Goal: Communication & Community: Answer question/provide support

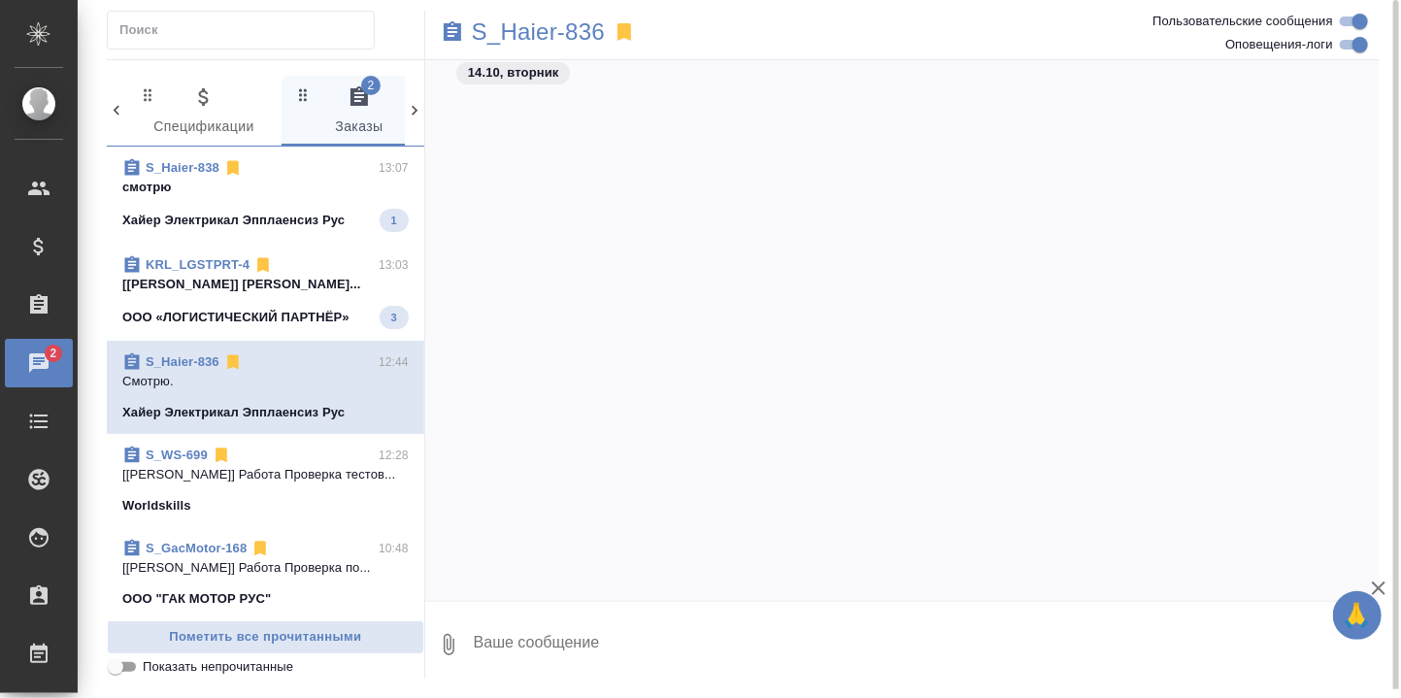
scroll to position [28915, 0]
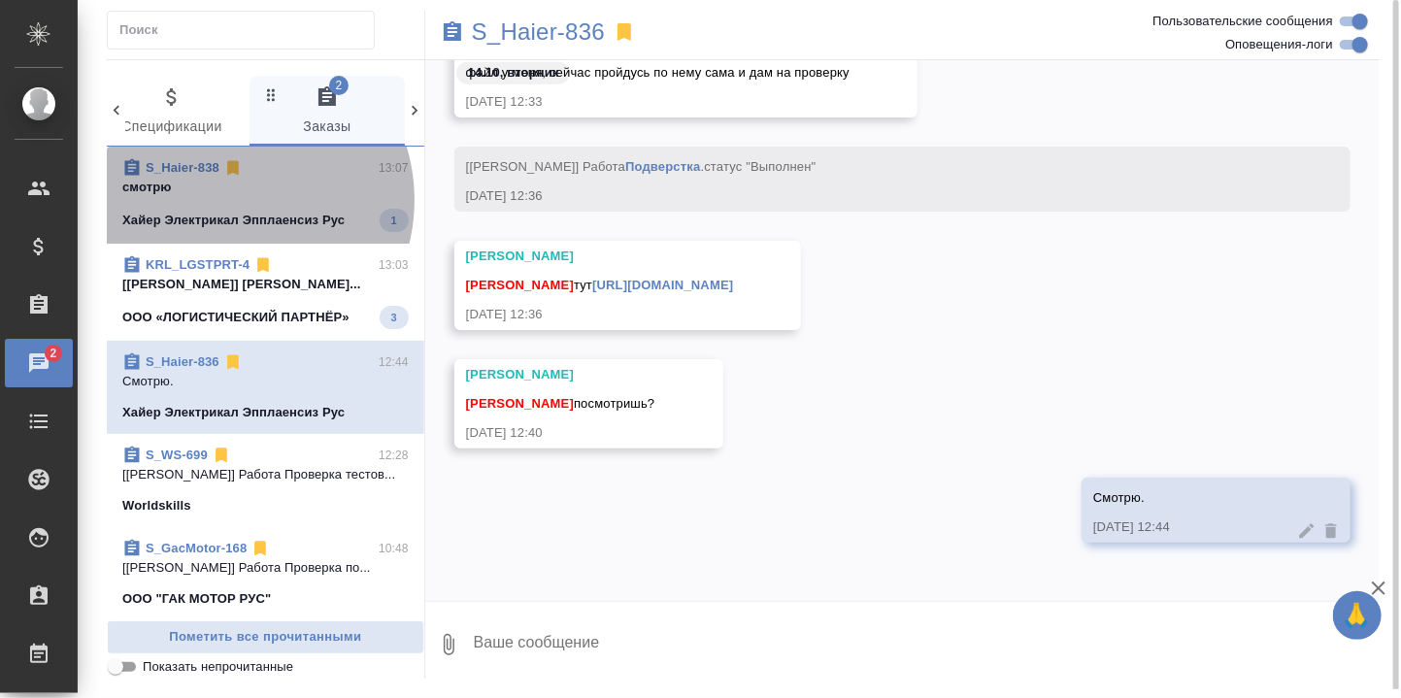
click at [232, 199] on span "S_Haier-838 13:07 смотрю Хайер Электрикал Эпплаенсиз Рус 1" at bounding box center [265, 195] width 286 height 74
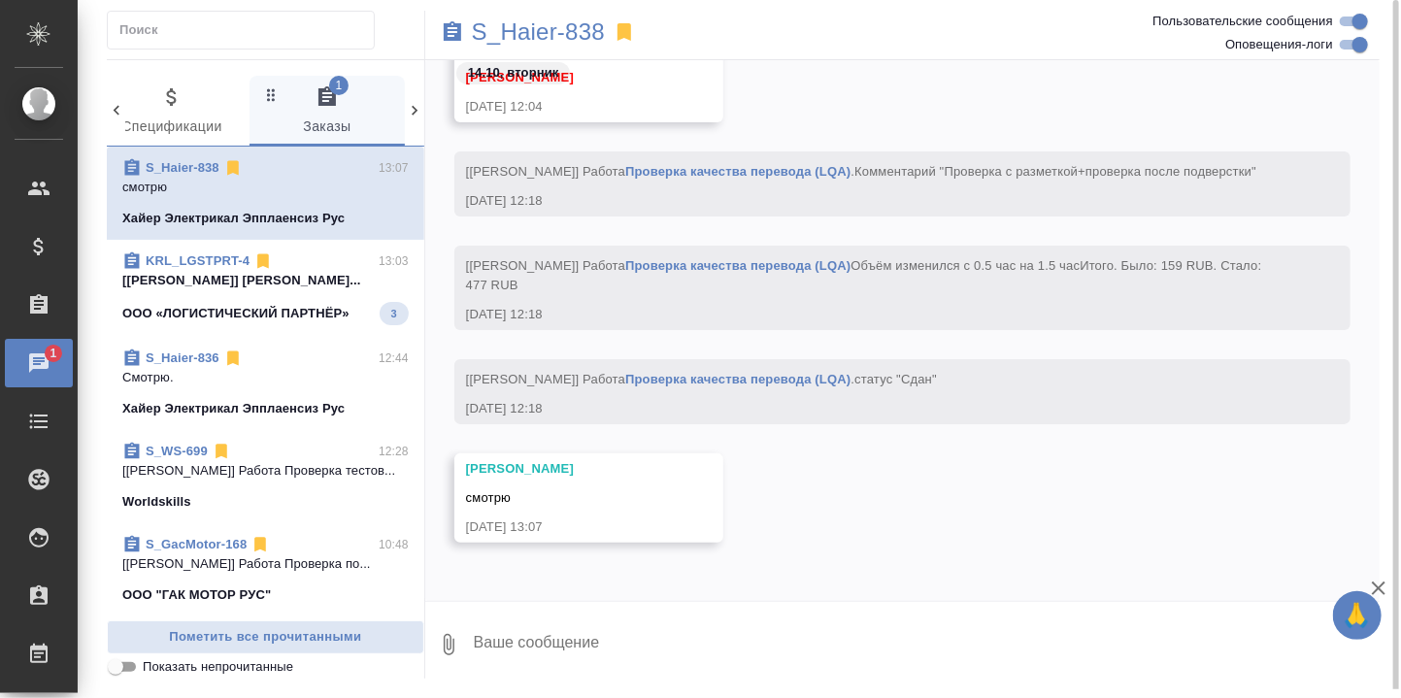
scroll to position [24723, 0]
click at [240, 288] on p "[[PERSON_NAME]] [PERSON_NAME]..." at bounding box center [265, 280] width 286 height 19
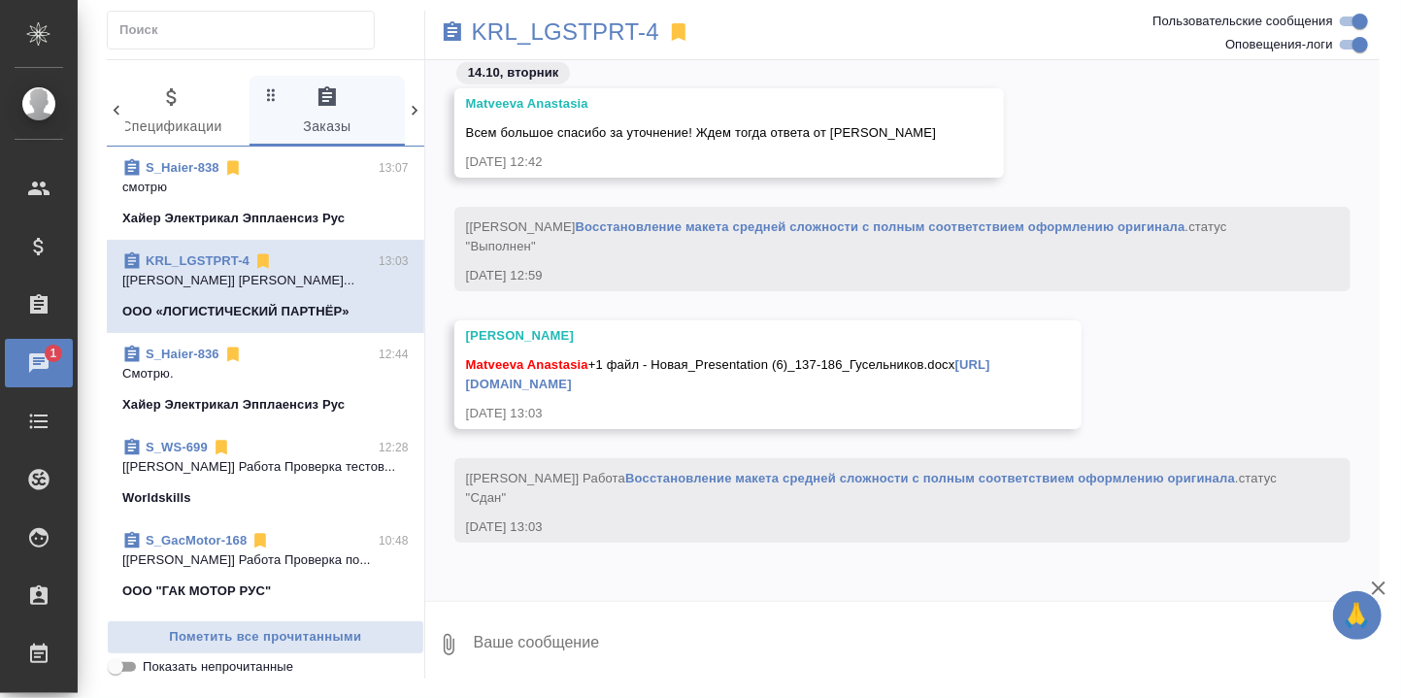
scroll to position [259, 0]
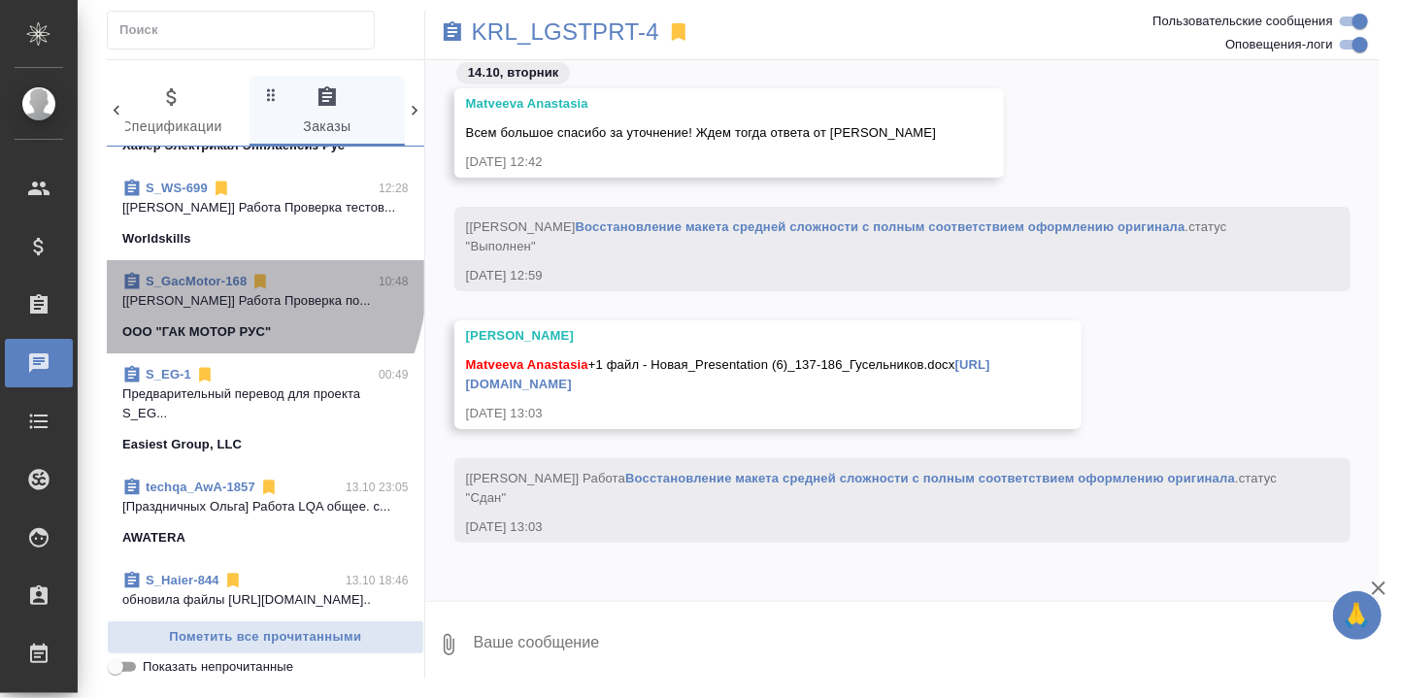
click at [199, 288] on link "S_GacMotor-168" at bounding box center [196, 281] width 101 height 15
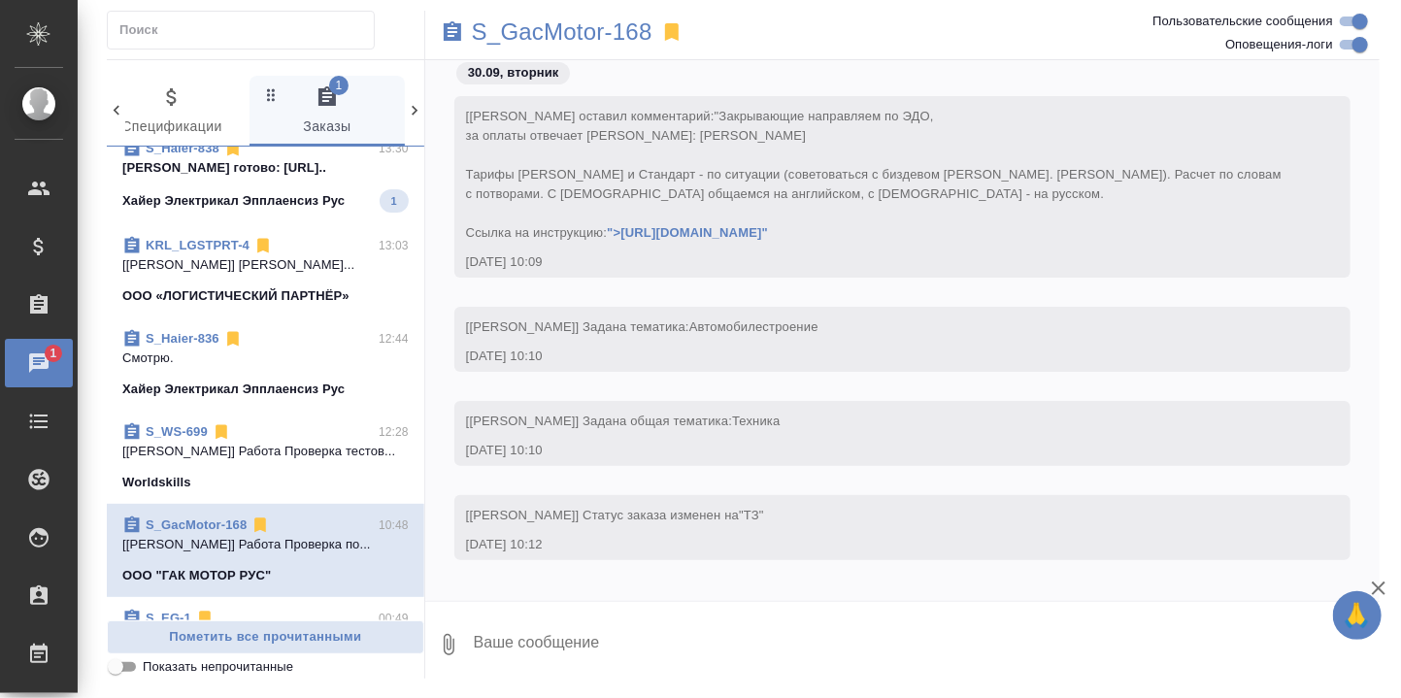
scroll to position [0, 0]
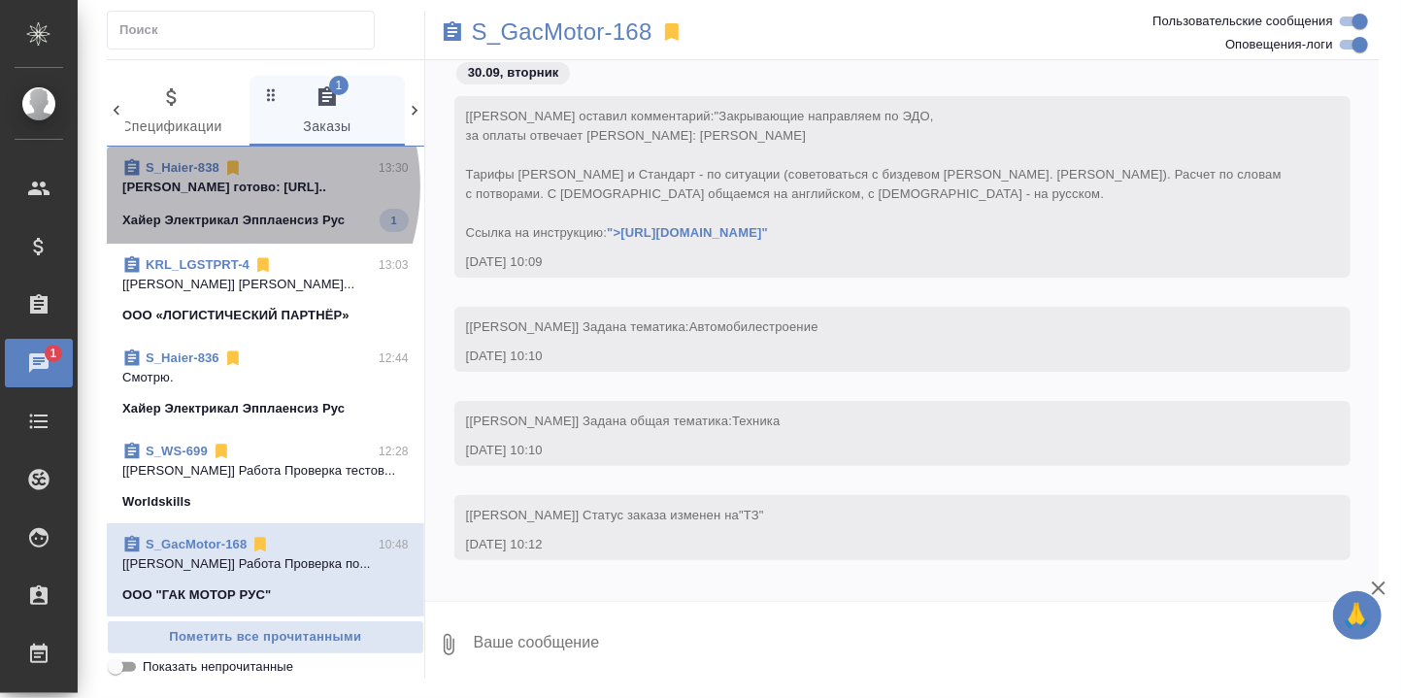
click at [205, 185] on p "Белякова Юлия готово: https://drive.awa..." at bounding box center [265, 187] width 286 height 19
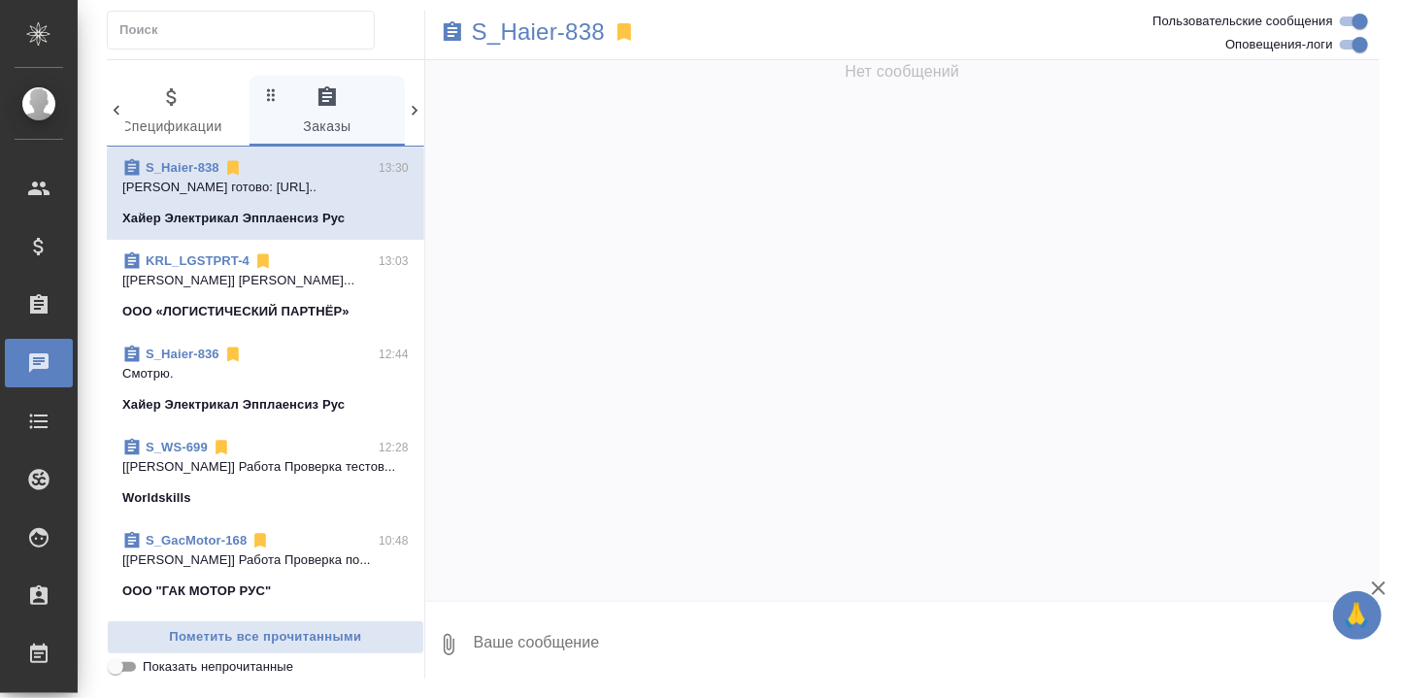
drag, startPoint x: 155, startPoint y: 387, endPoint x: 171, endPoint y: 390, distance: 15.8
click at [155, 383] on p "Смотрю." at bounding box center [265, 373] width 286 height 19
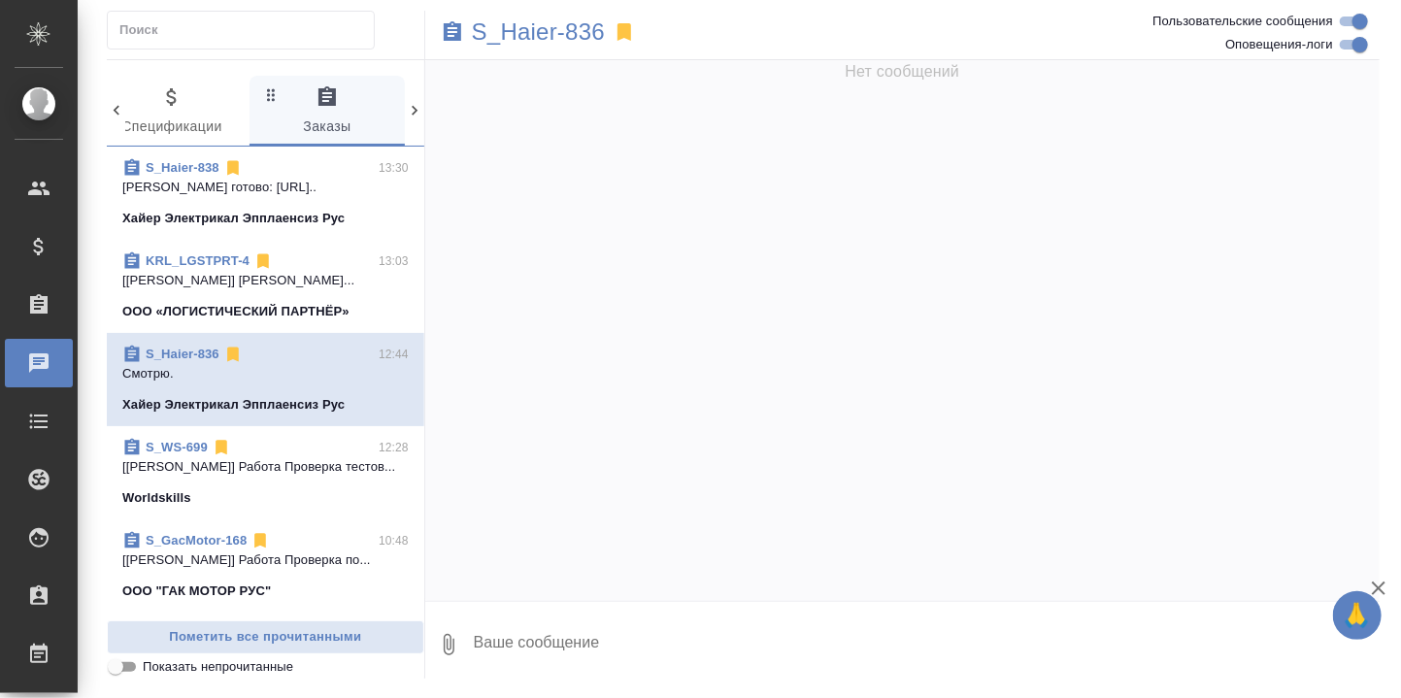
click at [183, 361] on link "S_Haier-836" at bounding box center [183, 354] width 74 height 15
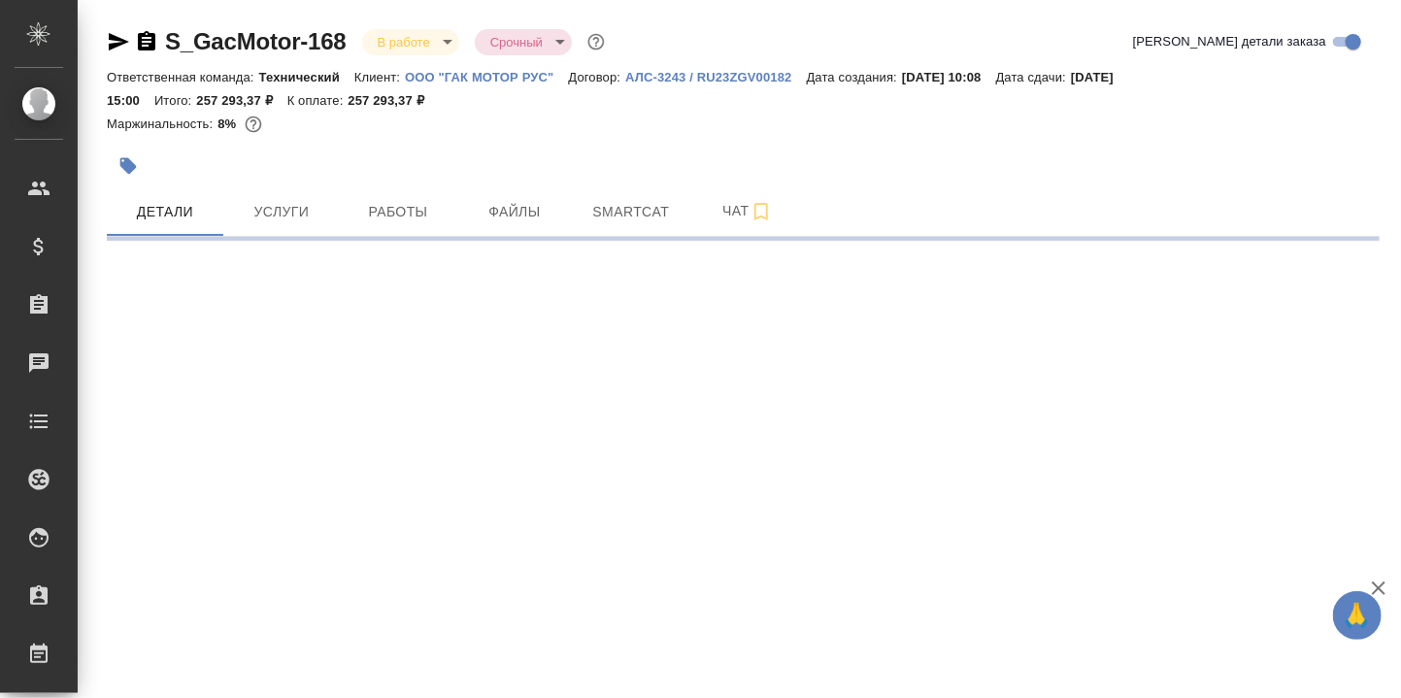
select select "RU"
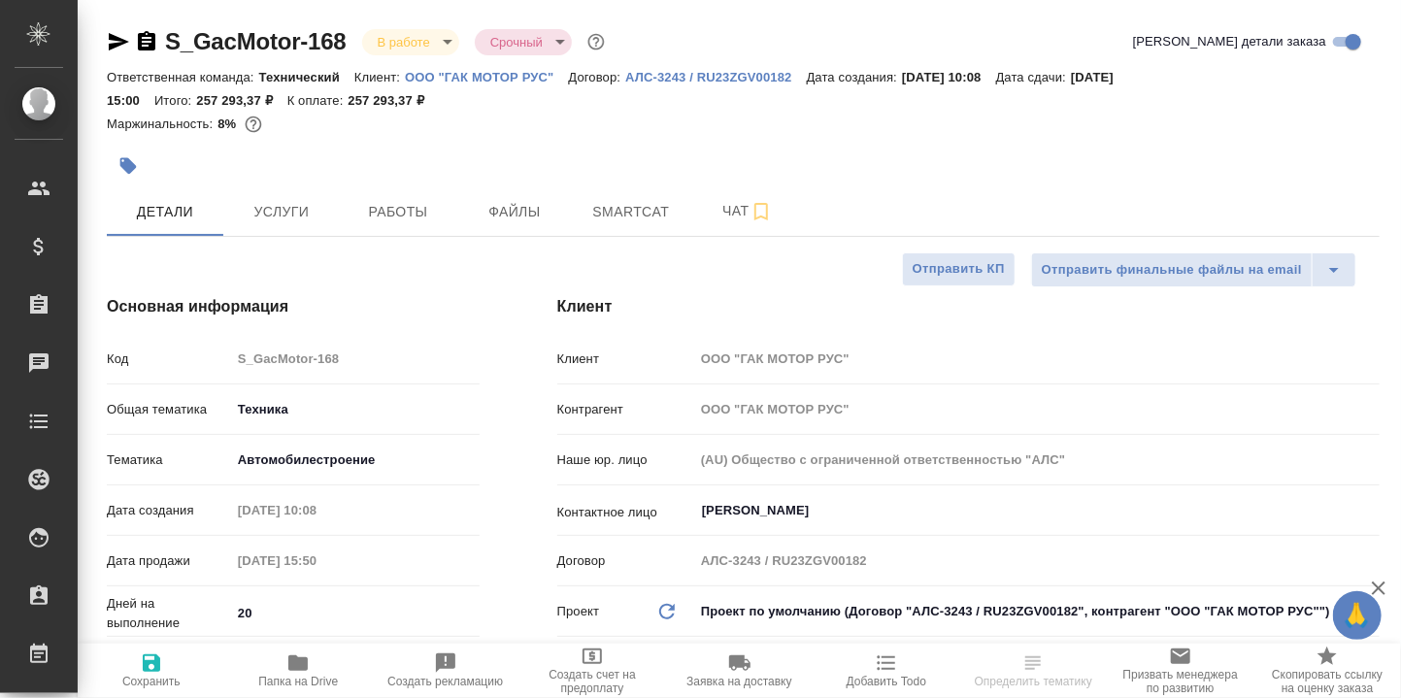
type textarea "x"
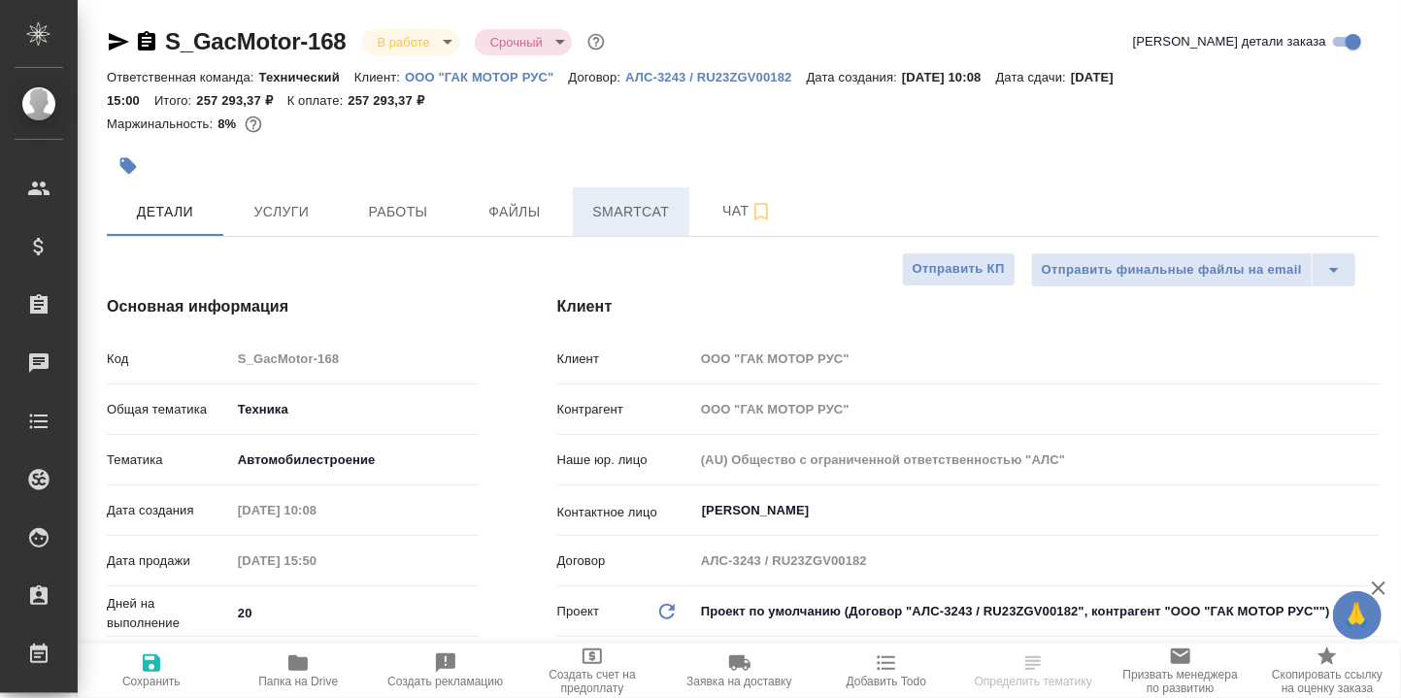
type textarea "x"
type input "Белякова Юлия"
type input "Сеитов Павел"
type textarea "x"
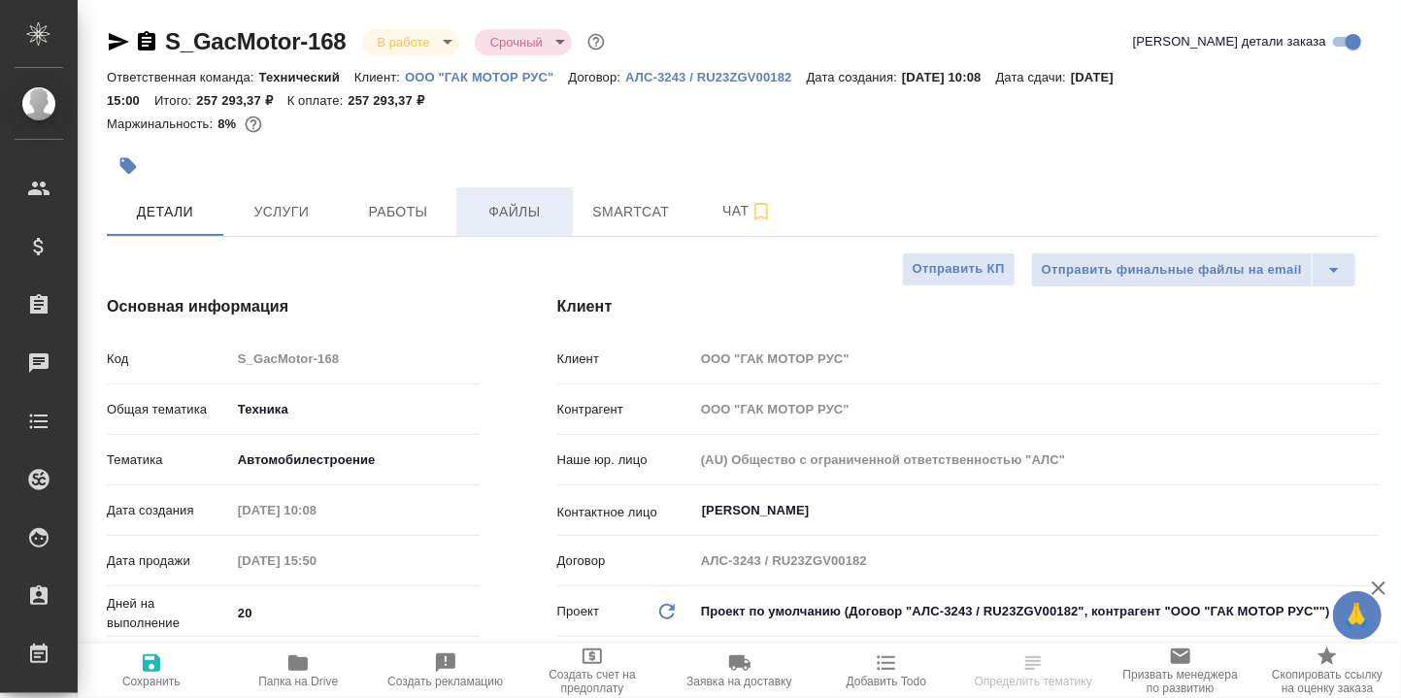
type textarea "x"
click at [617, 211] on span "Smartcat" at bounding box center [630, 212] width 93 height 24
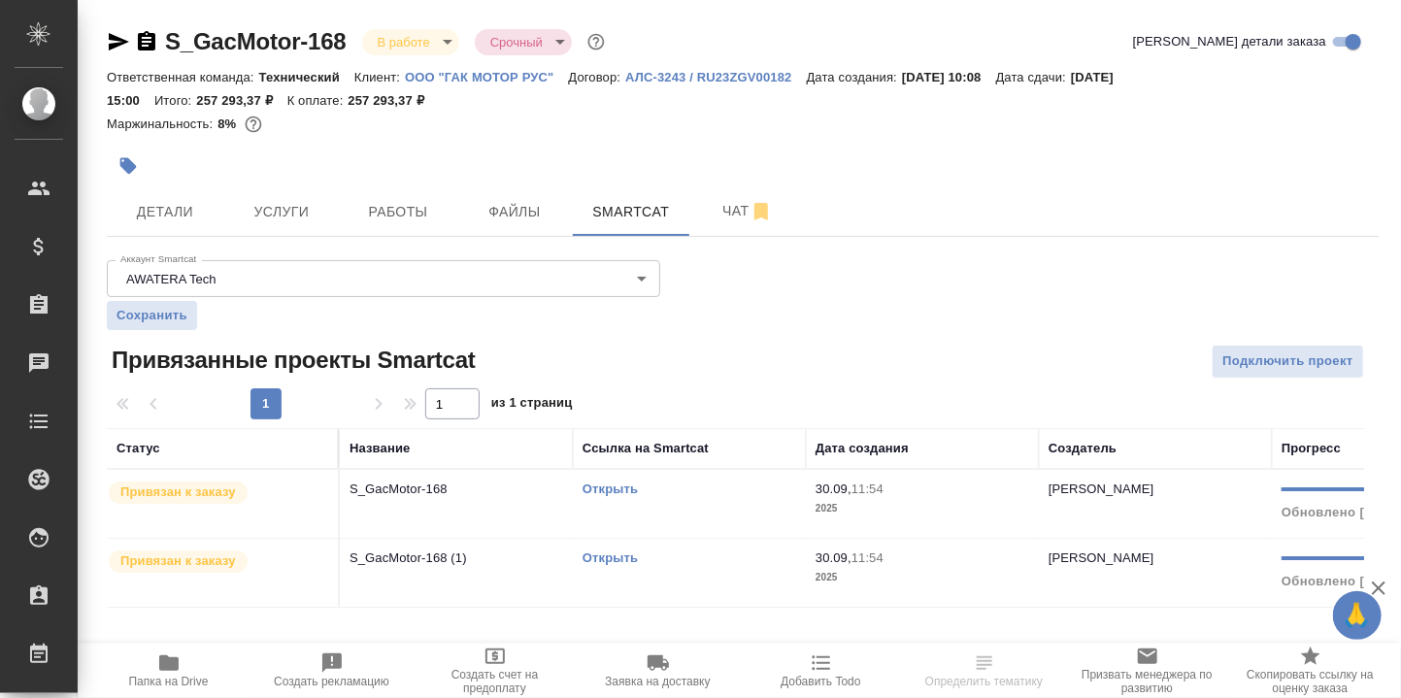
click at [603, 485] on link "Открыть" at bounding box center [609, 488] width 55 height 15
click at [161, 662] on icon "button" at bounding box center [168, 663] width 19 height 16
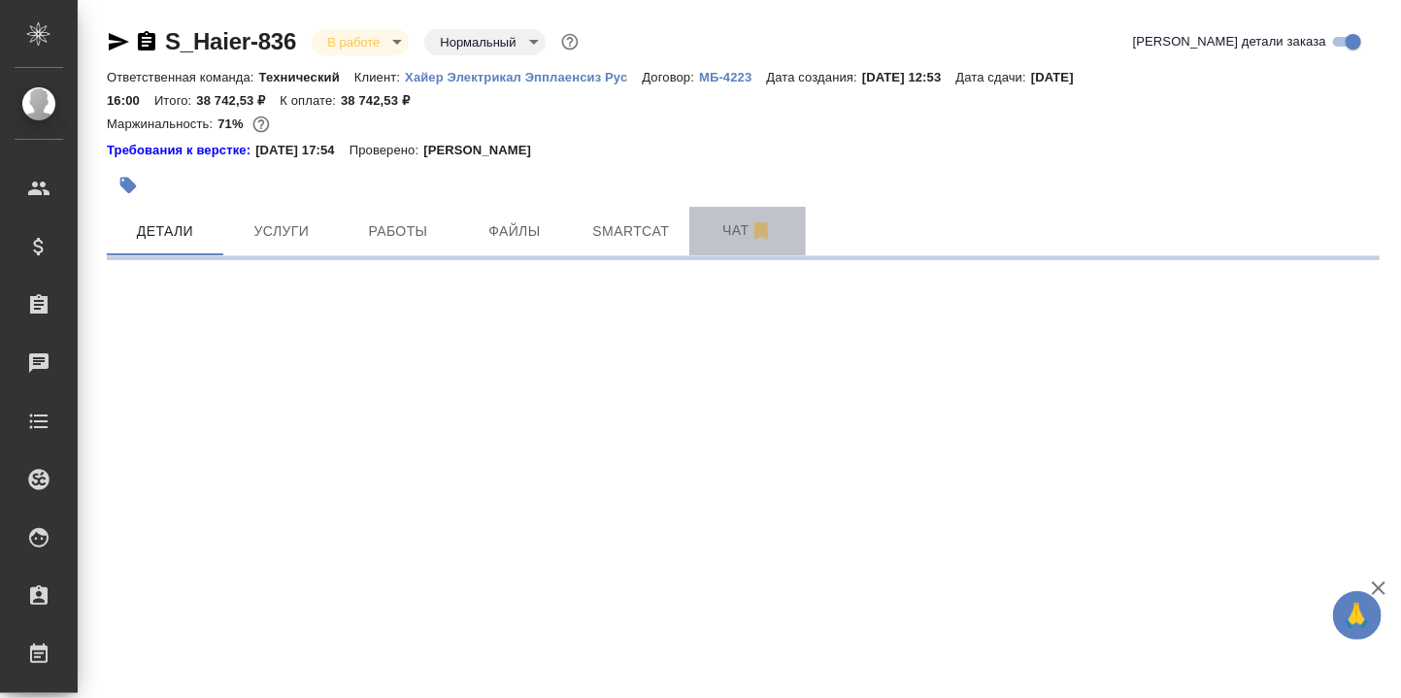
drag, startPoint x: 743, startPoint y: 234, endPoint x: 892, endPoint y: 478, distance: 285.3
click at [743, 229] on span "Чат" at bounding box center [747, 230] width 93 height 24
select select "RU"
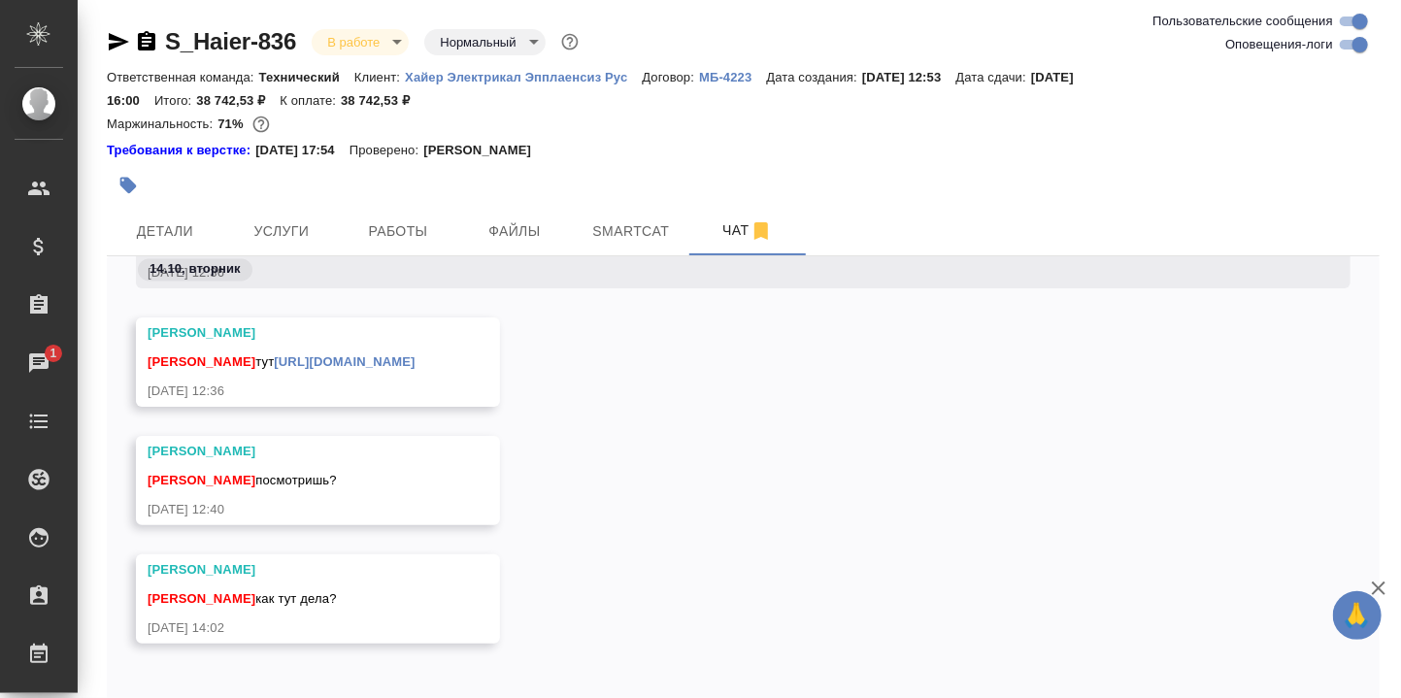
scroll to position [92, 0]
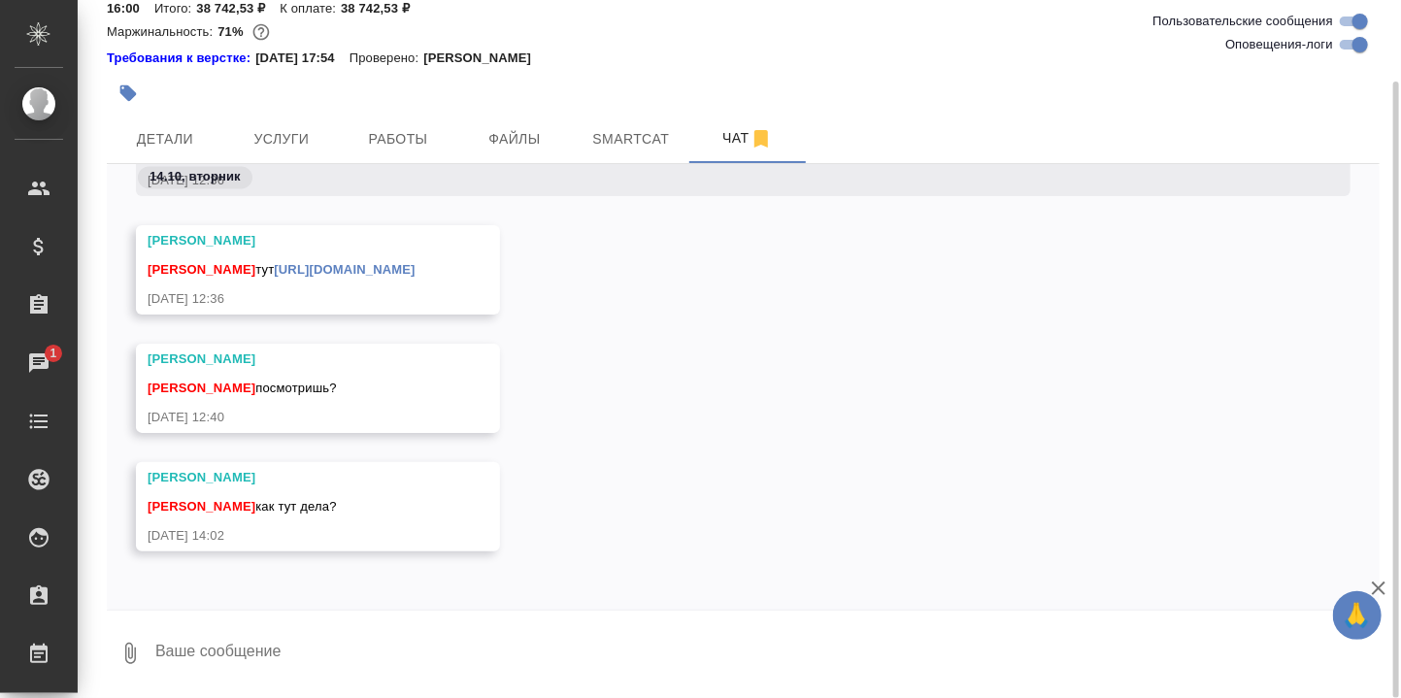
drag, startPoint x: 358, startPoint y: 647, endPoint x: 399, endPoint y: 614, distance: 52.4
click at [361, 644] on textarea at bounding box center [766, 653] width 1226 height 66
type textarea "Извини, выгружаю. Очень муторное дело."
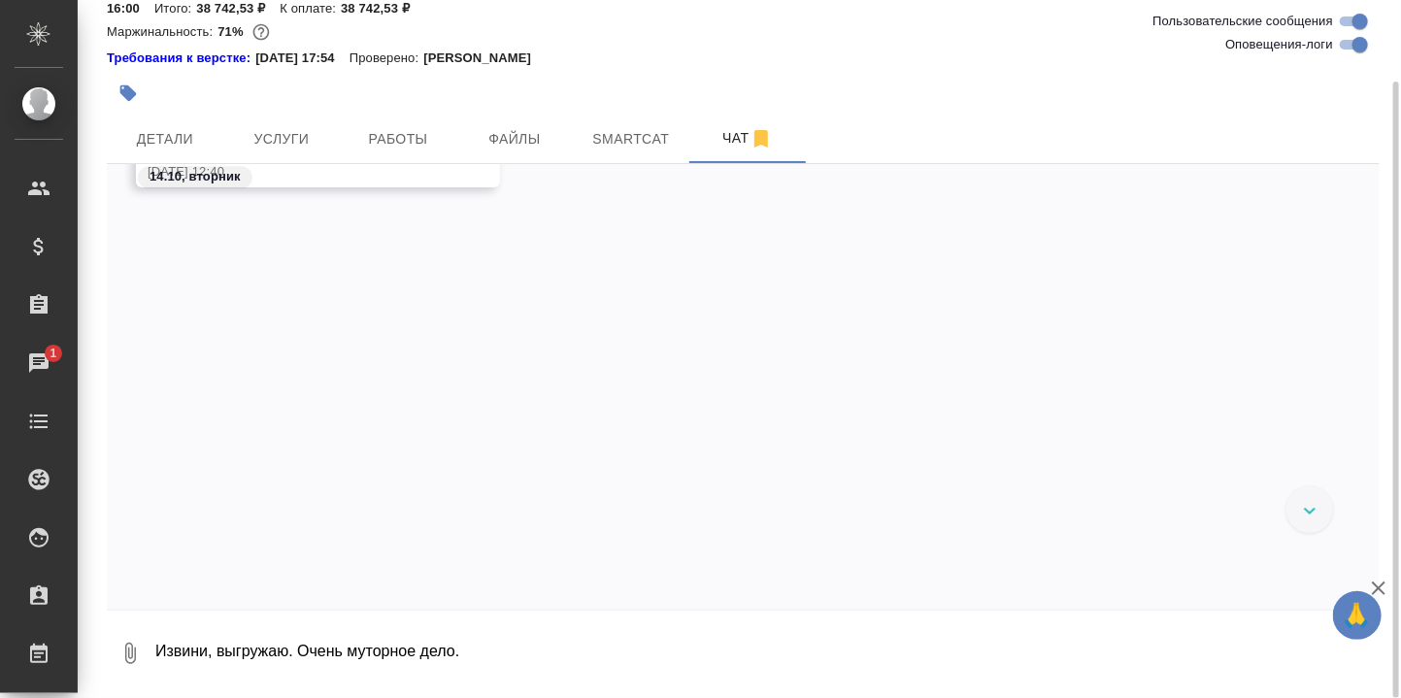
scroll to position [67998, 0]
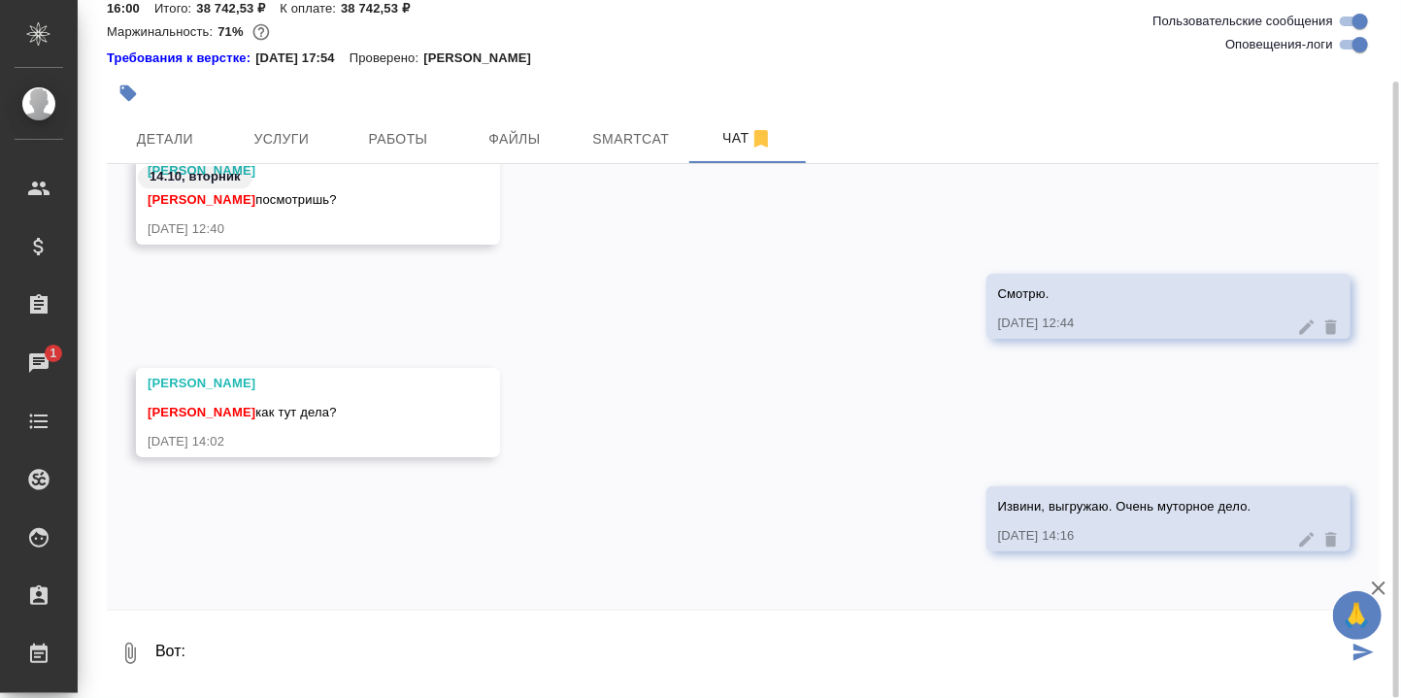
paste textarea "[URL][DOMAIN_NAME]"
type textarea "Вот: https://drive.awatera.com/apps/files/files/10675373?dir=/Shares/%D0%A5%D0%…"
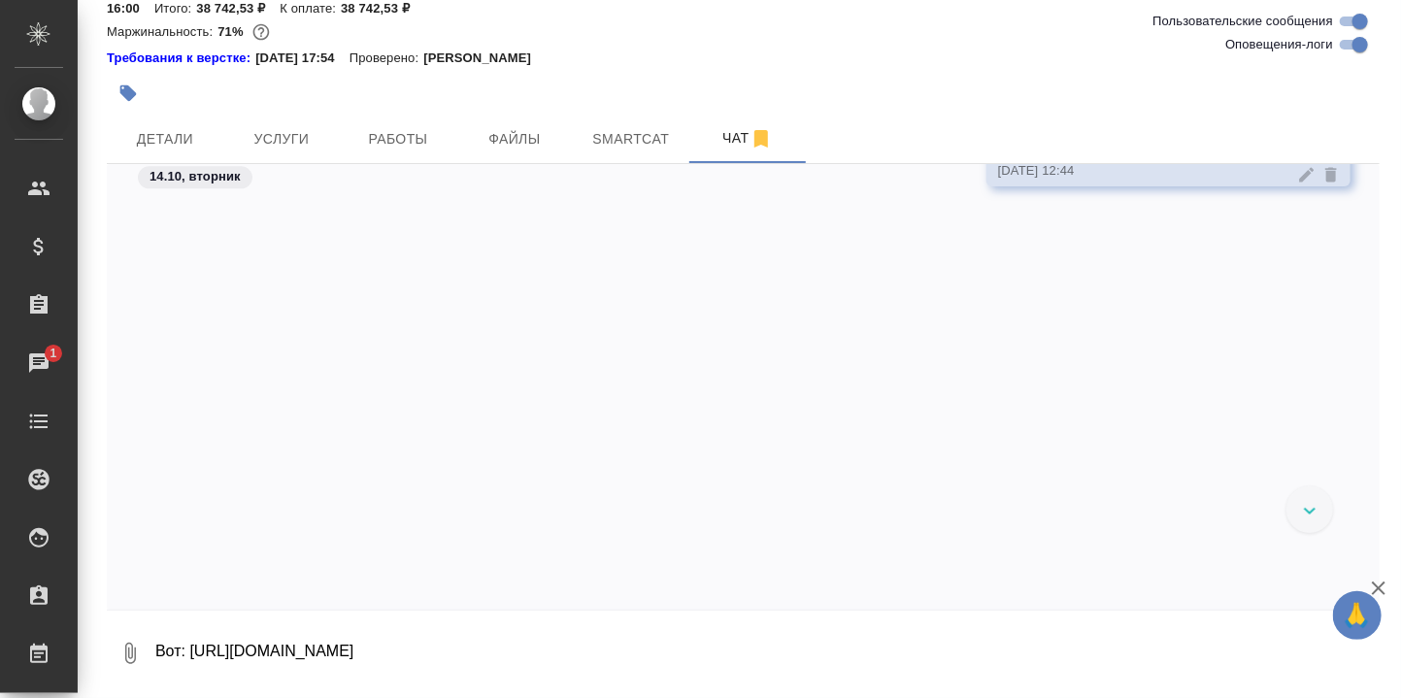
scroll to position [68149, 0]
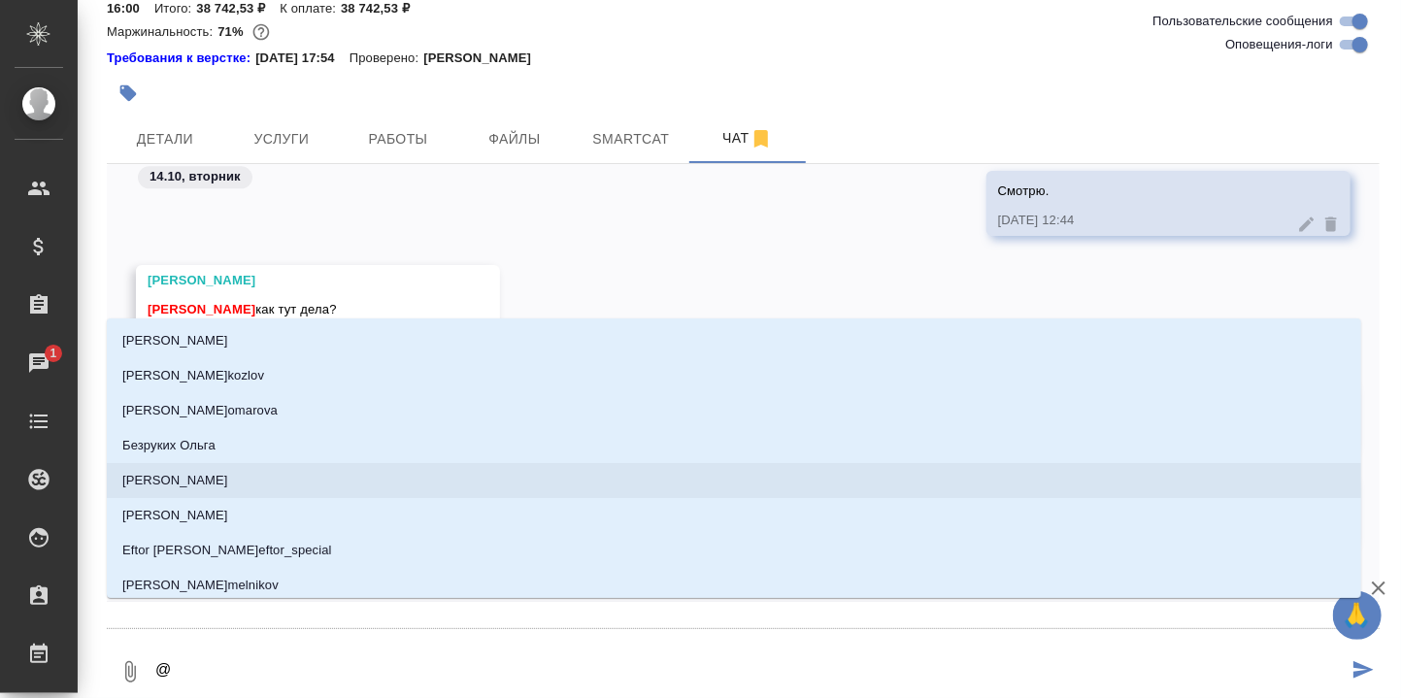
type textarea "@З"
type input "З"
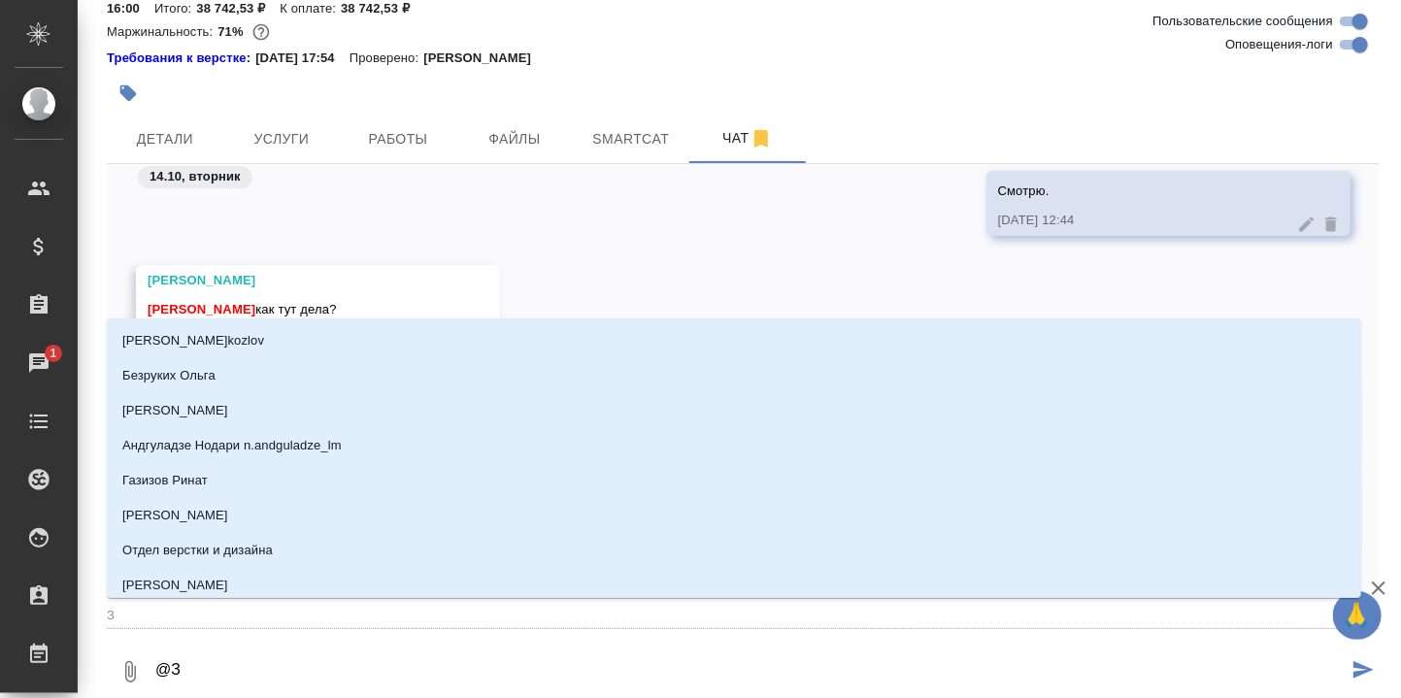
type textarea "@За"
type input "За"
type textarea "@Заб"
type input "Заб"
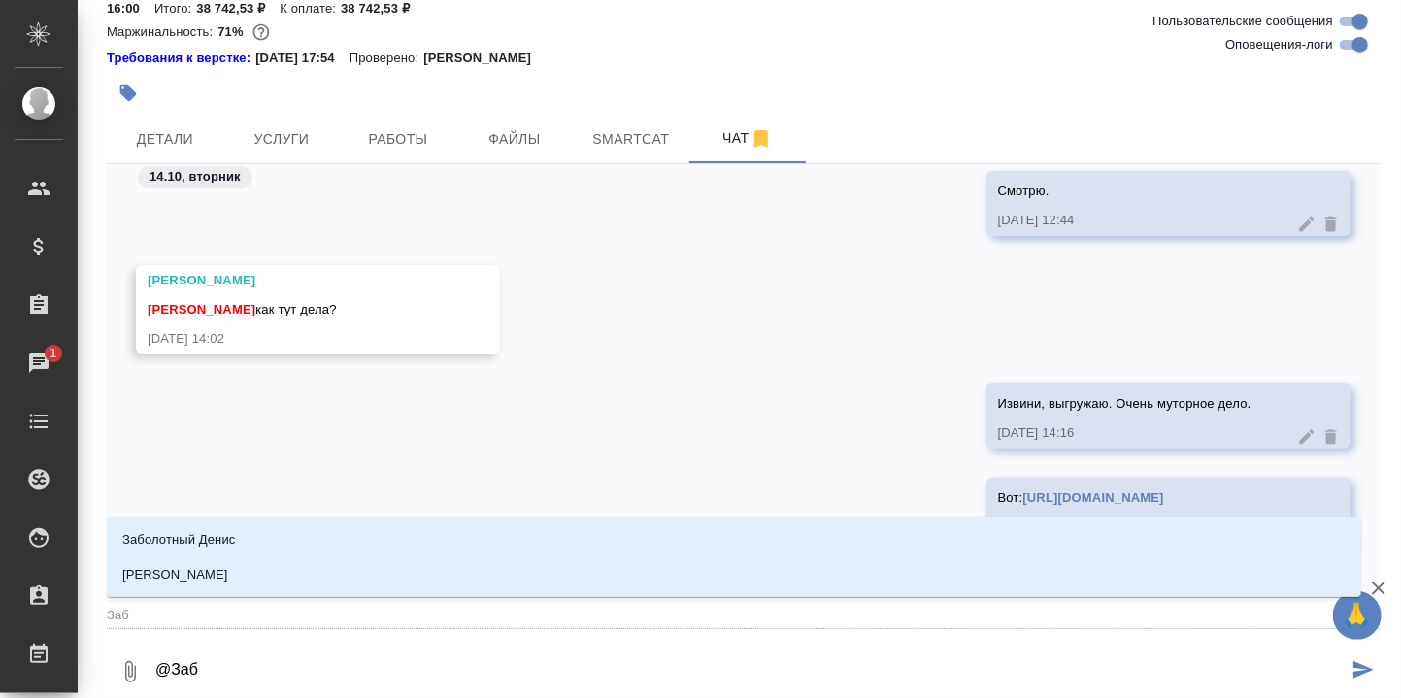
type textarea "@Забо"
type input "Забо"
type textarea "@Забор"
type input "Забор"
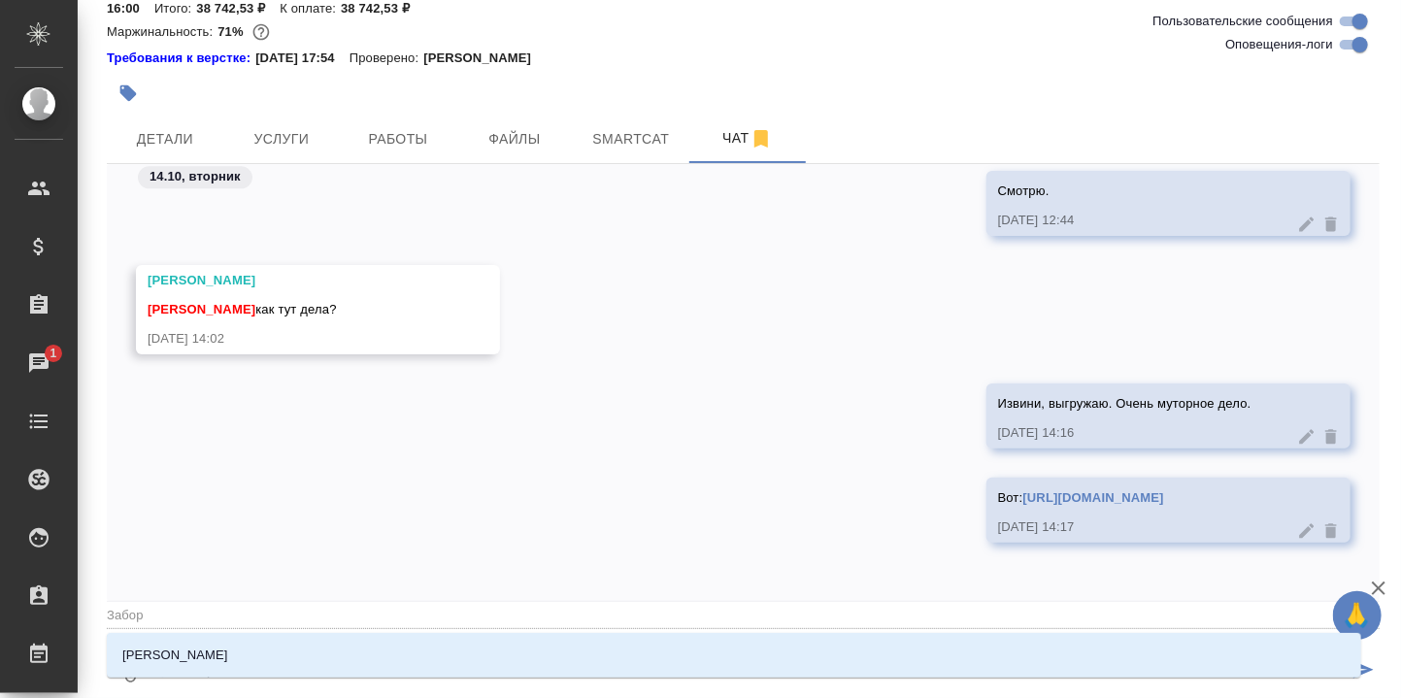
type textarea "@Заборо"
type input "Заборо"
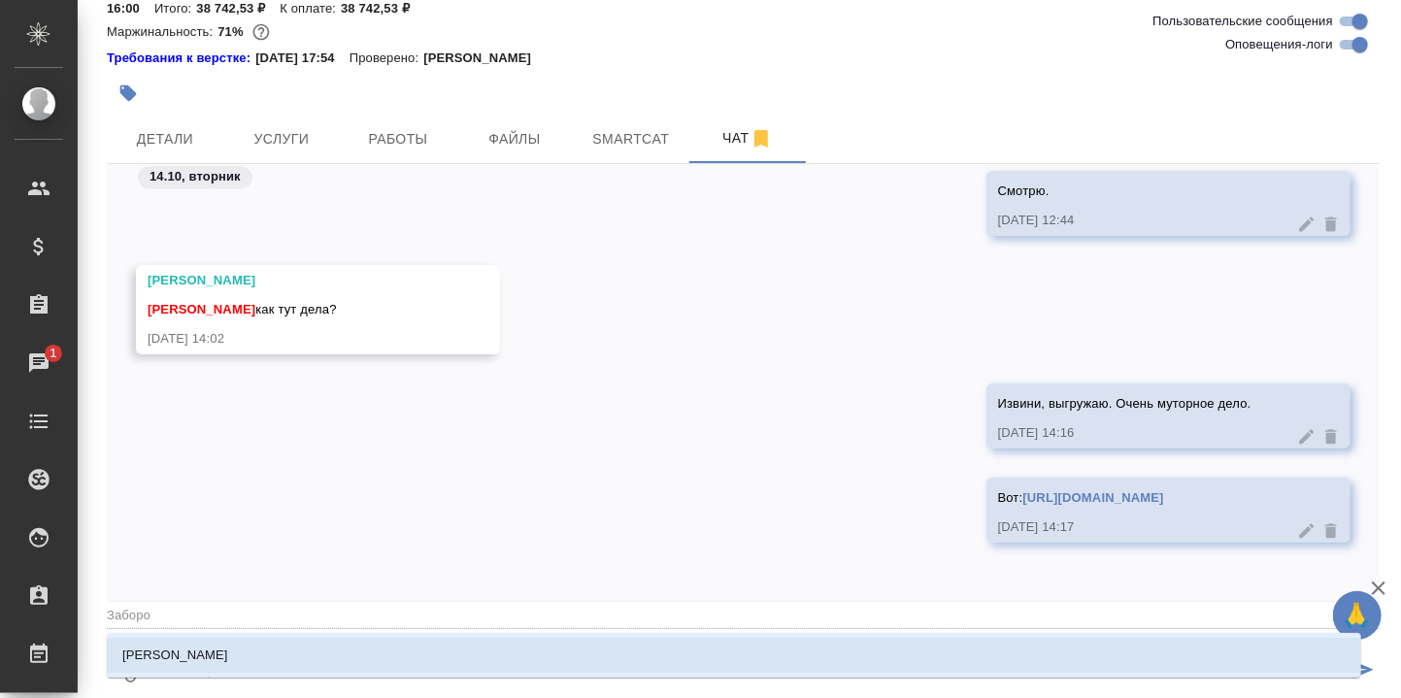
drag, startPoint x: 252, startPoint y: 646, endPoint x: 271, endPoint y: 640, distance: 19.7
click at [228, 647] on p "[PERSON_NAME]" at bounding box center [175, 654] width 106 height 19
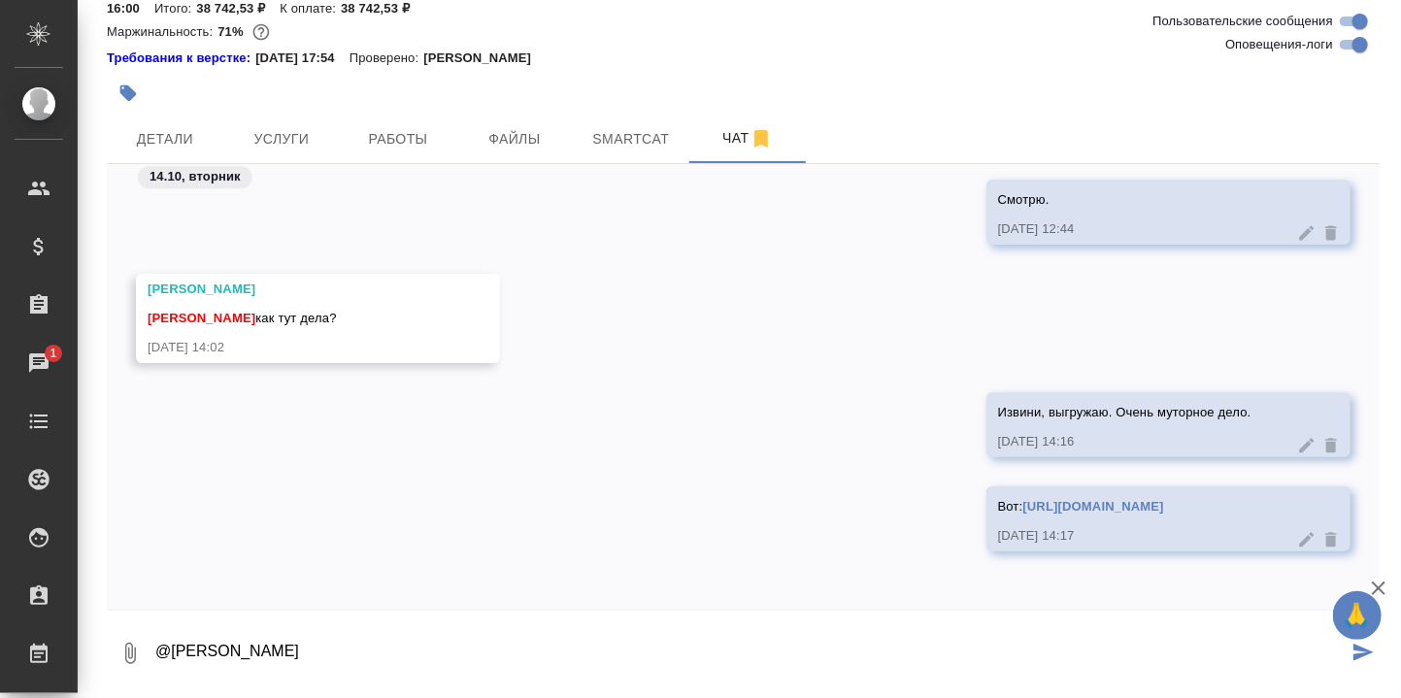
type textarea "@Заборова Александра"
click at [39, 354] on div "Чаты" at bounding box center [14, 362] width 49 height 29
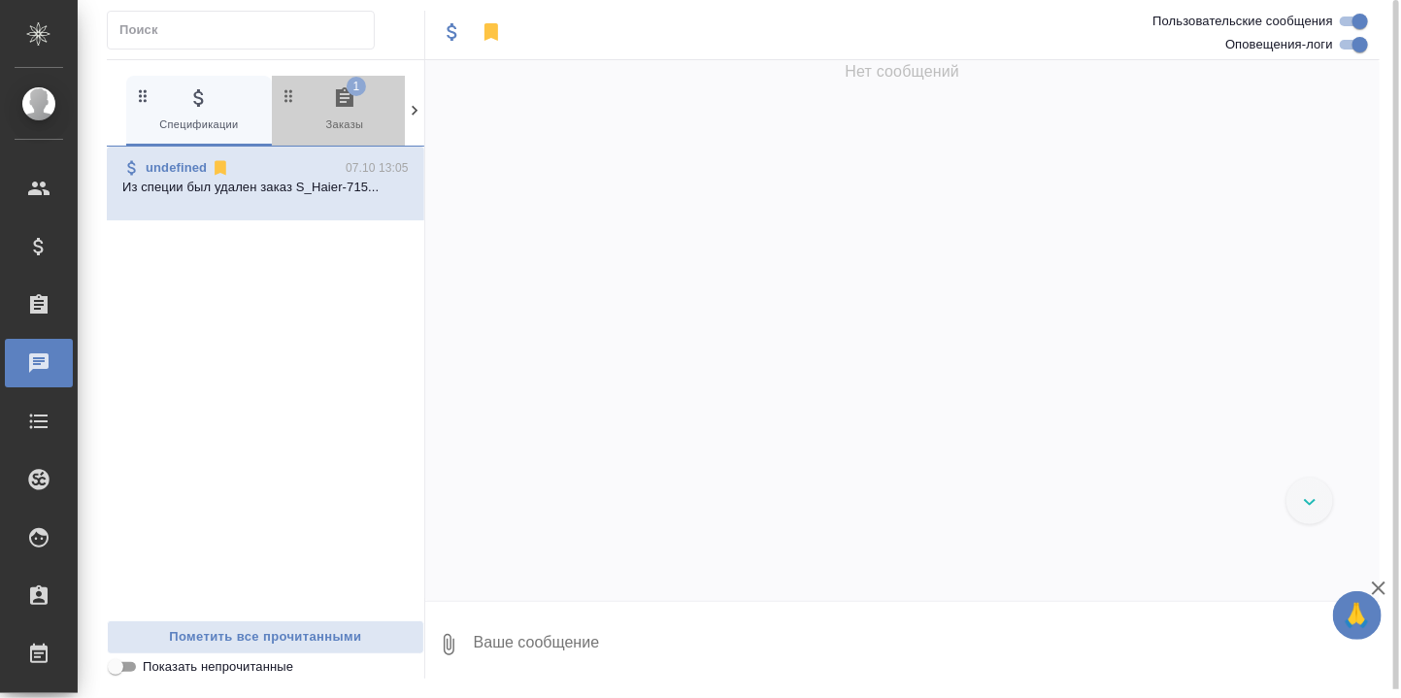
click at [342, 100] on icon "button" at bounding box center [344, 96] width 17 height 19
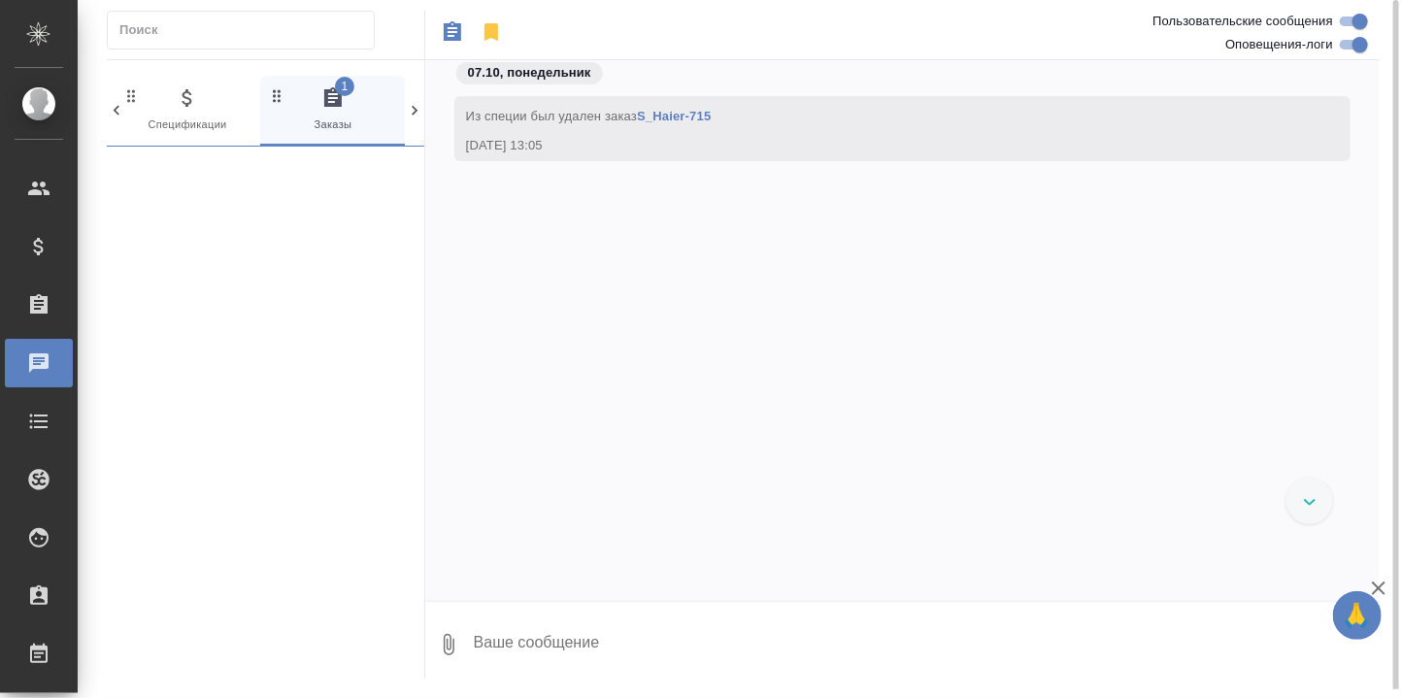
scroll to position [0, 12]
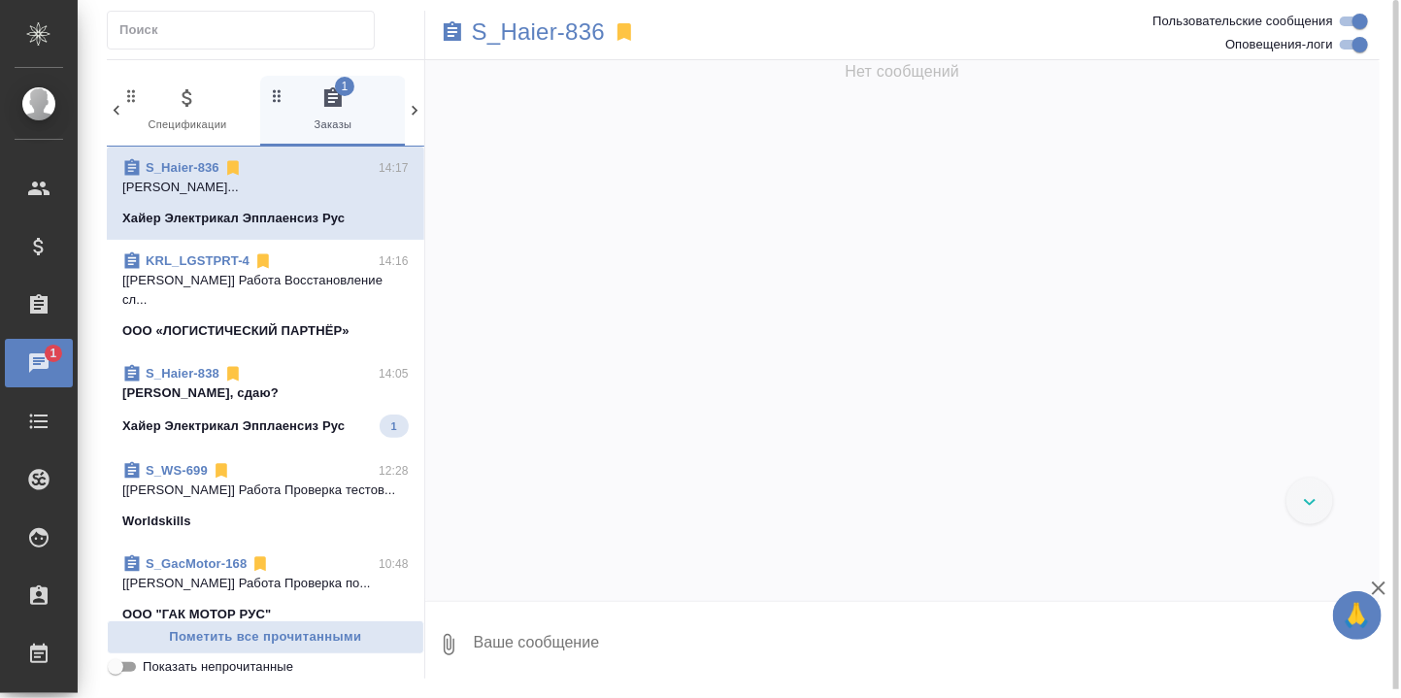
click at [182, 391] on p "Даша, сдаю?" at bounding box center [265, 392] width 286 height 19
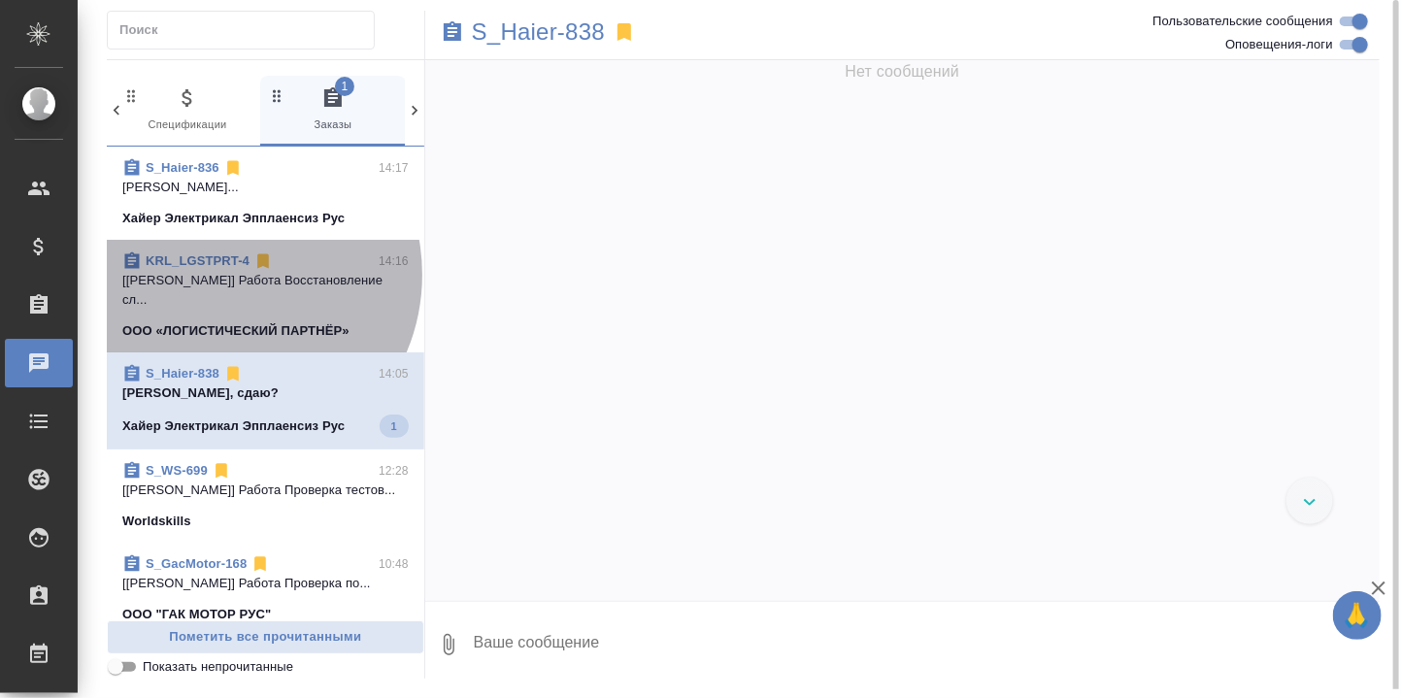
drag, startPoint x: 223, startPoint y: 275, endPoint x: 217, endPoint y: 351, distance: 76.9
click at [222, 274] on p "[Линова Полина] Работа Восстановление сл..." at bounding box center [265, 290] width 286 height 39
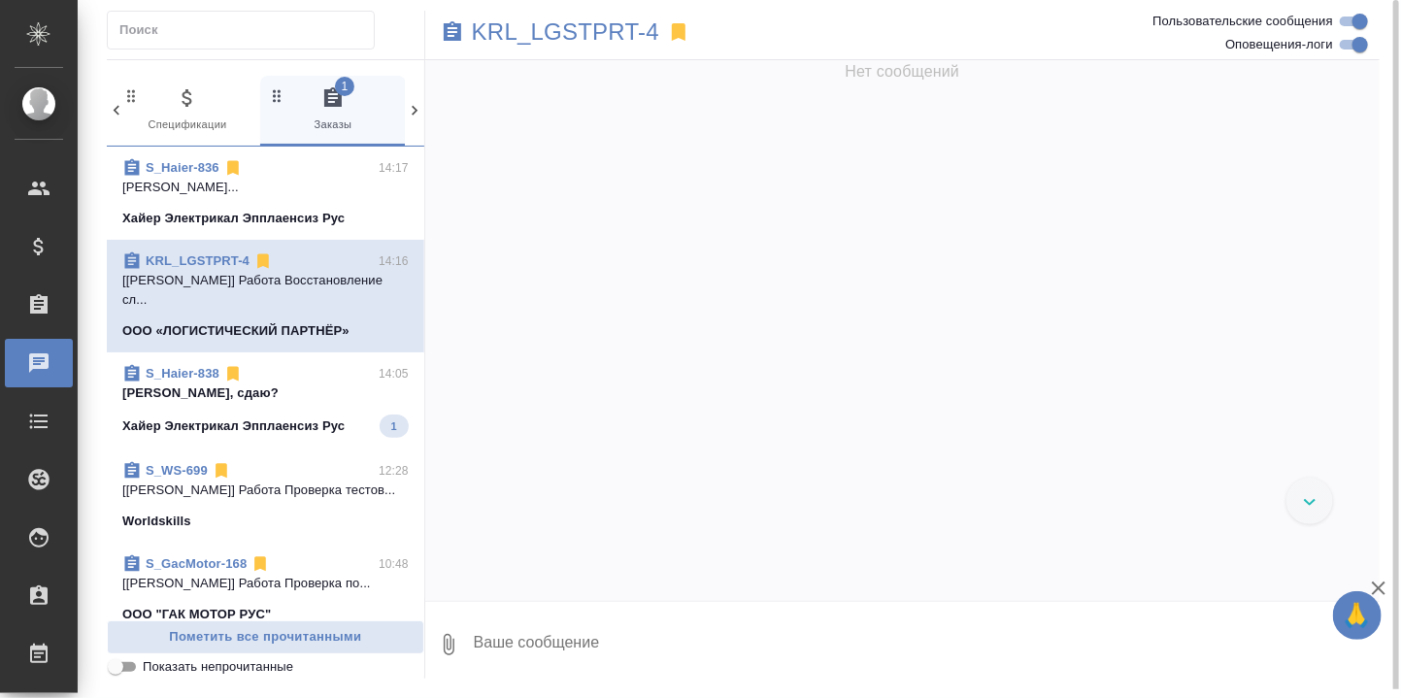
click at [205, 395] on p "Даша, сдаю?" at bounding box center [265, 392] width 286 height 19
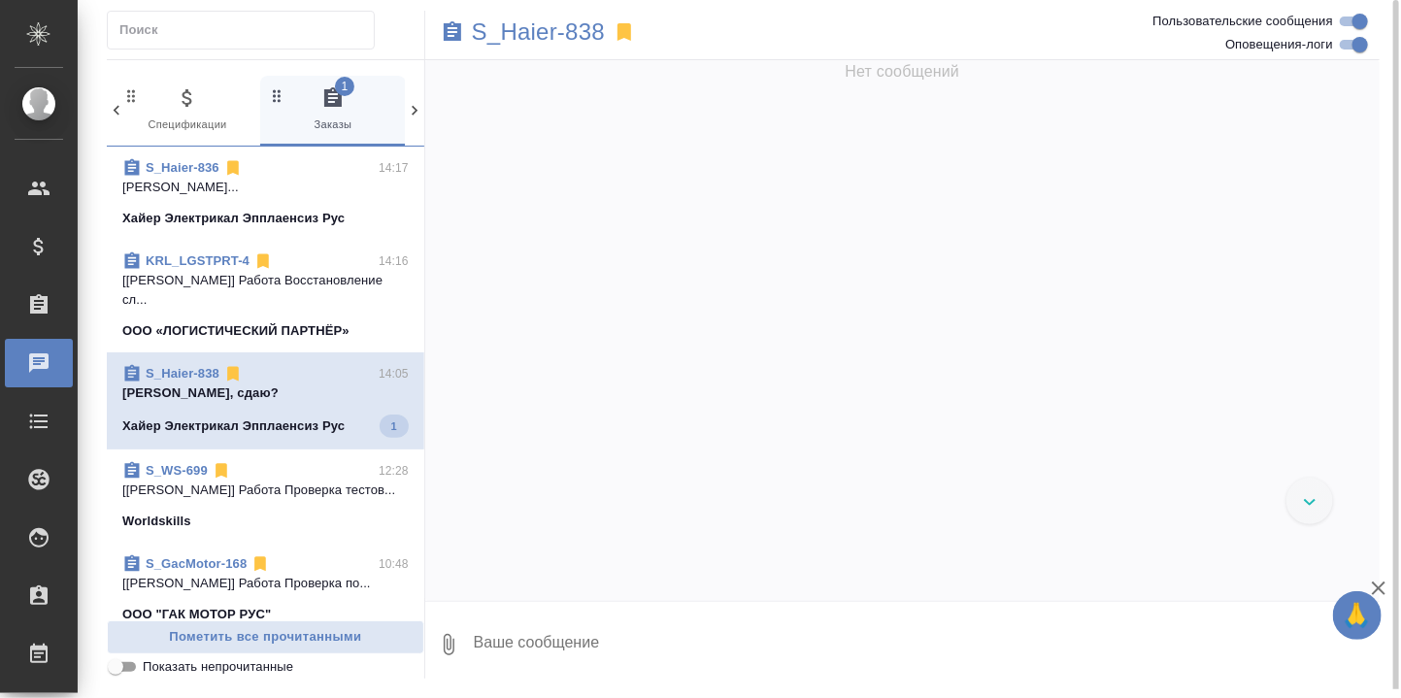
scroll to position [0, 0]
click at [181, 385] on p "Даша, сдаю?" at bounding box center [265, 392] width 286 height 19
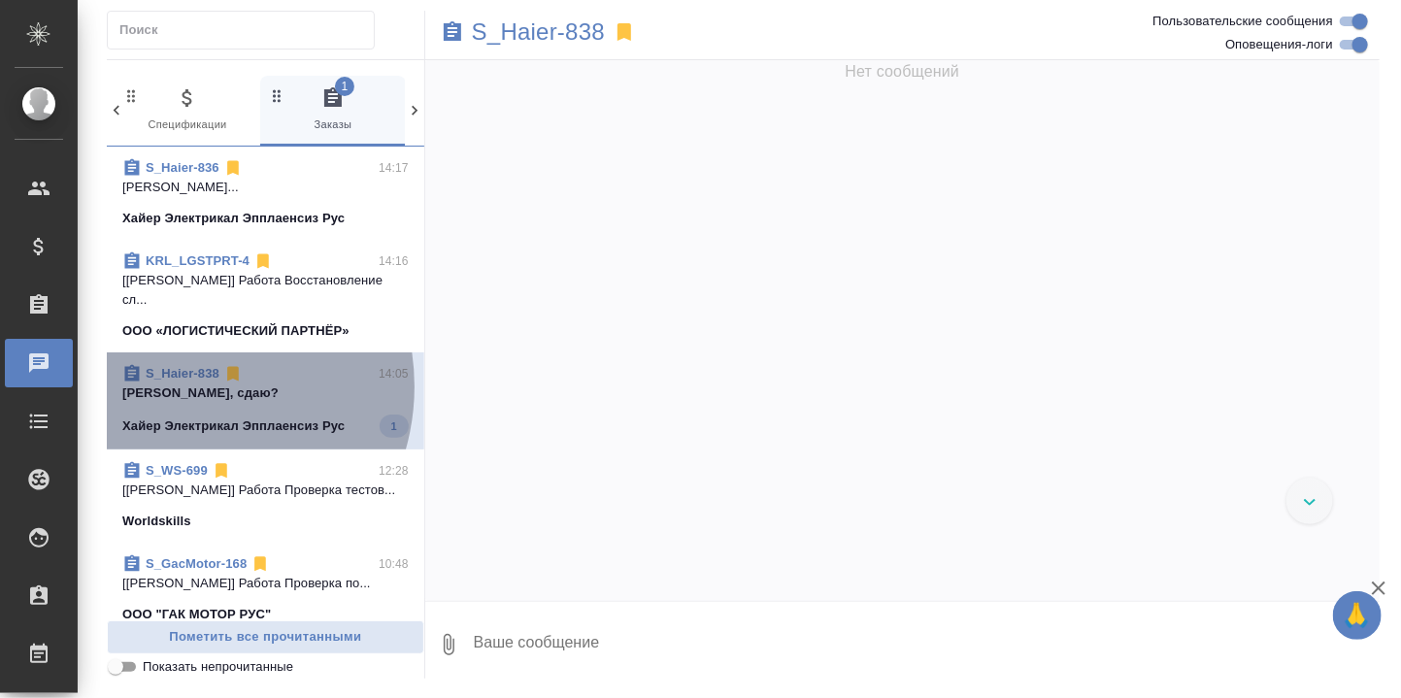
click at [181, 385] on p "Даша, сдаю?" at bounding box center [265, 392] width 286 height 19
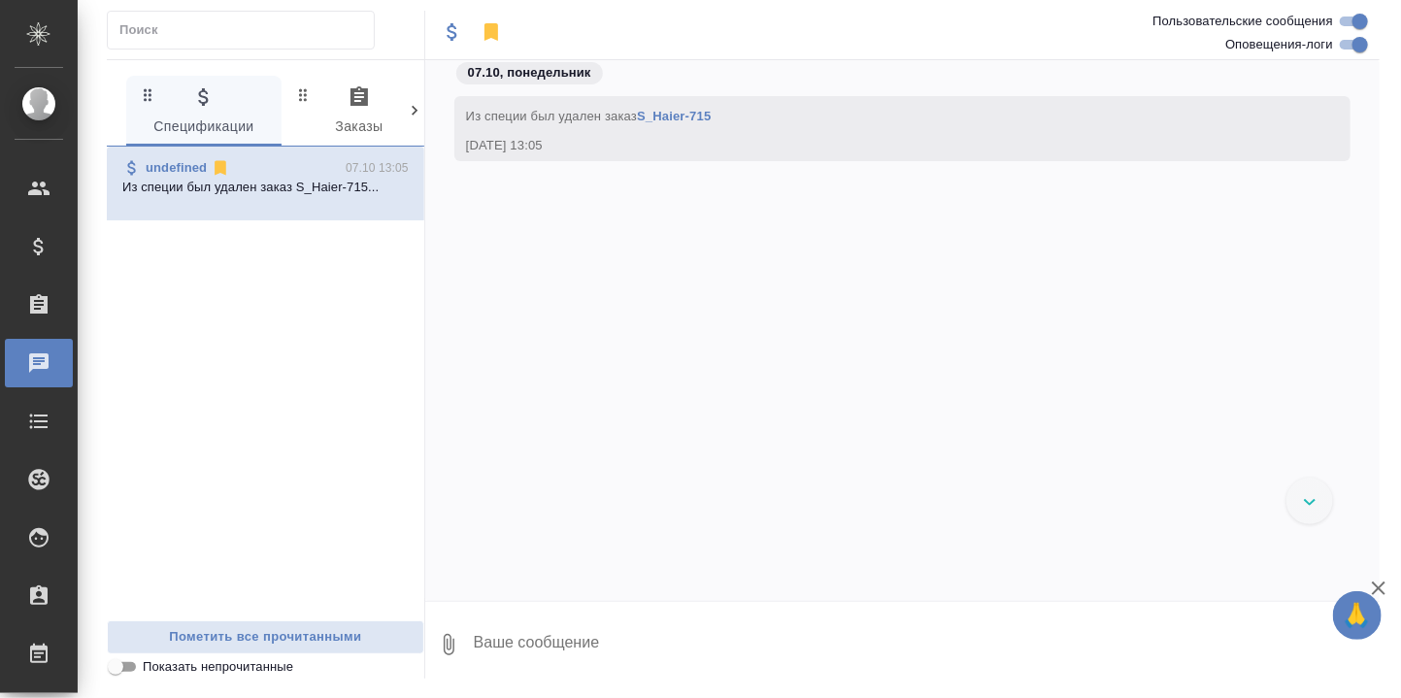
click at [417, 106] on icon at bounding box center [414, 110] width 19 height 19
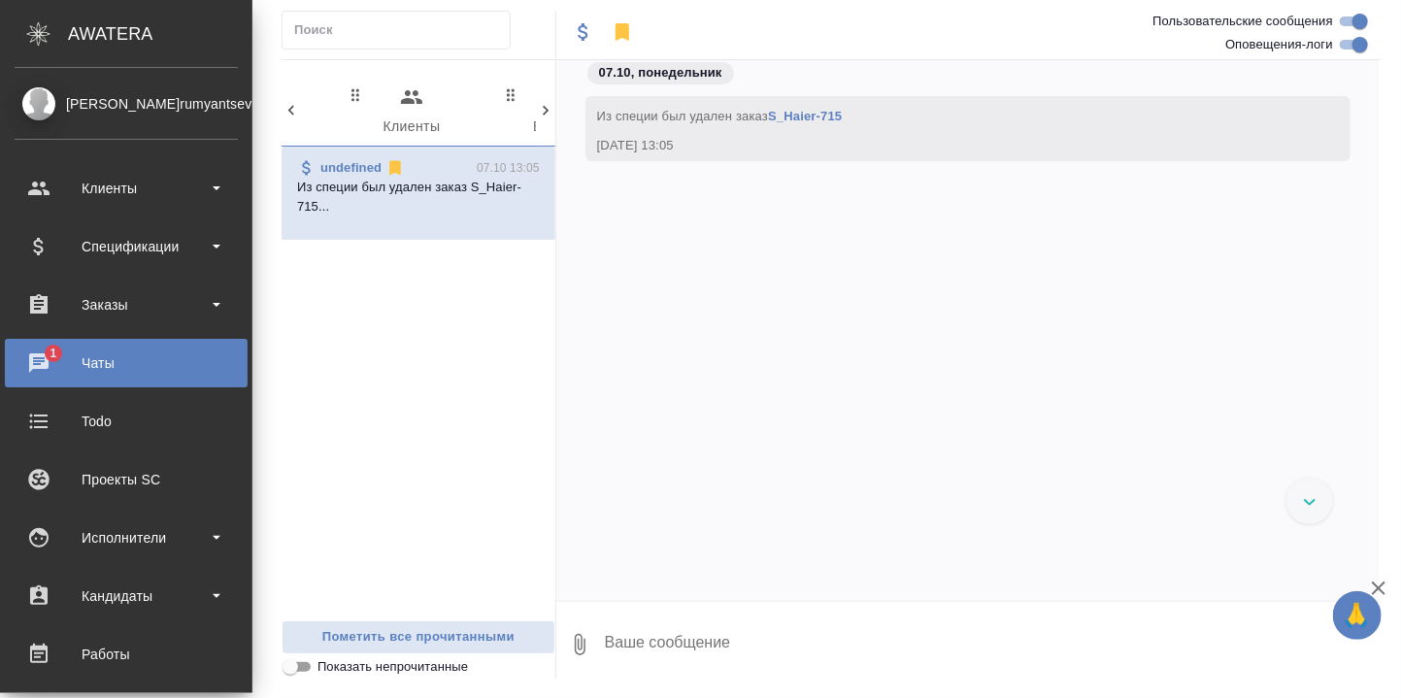
click at [39, 357] on div "Чаты" at bounding box center [126, 362] width 223 height 29
click at [39, 352] on div "Чаты" at bounding box center [126, 362] width 223 height 29
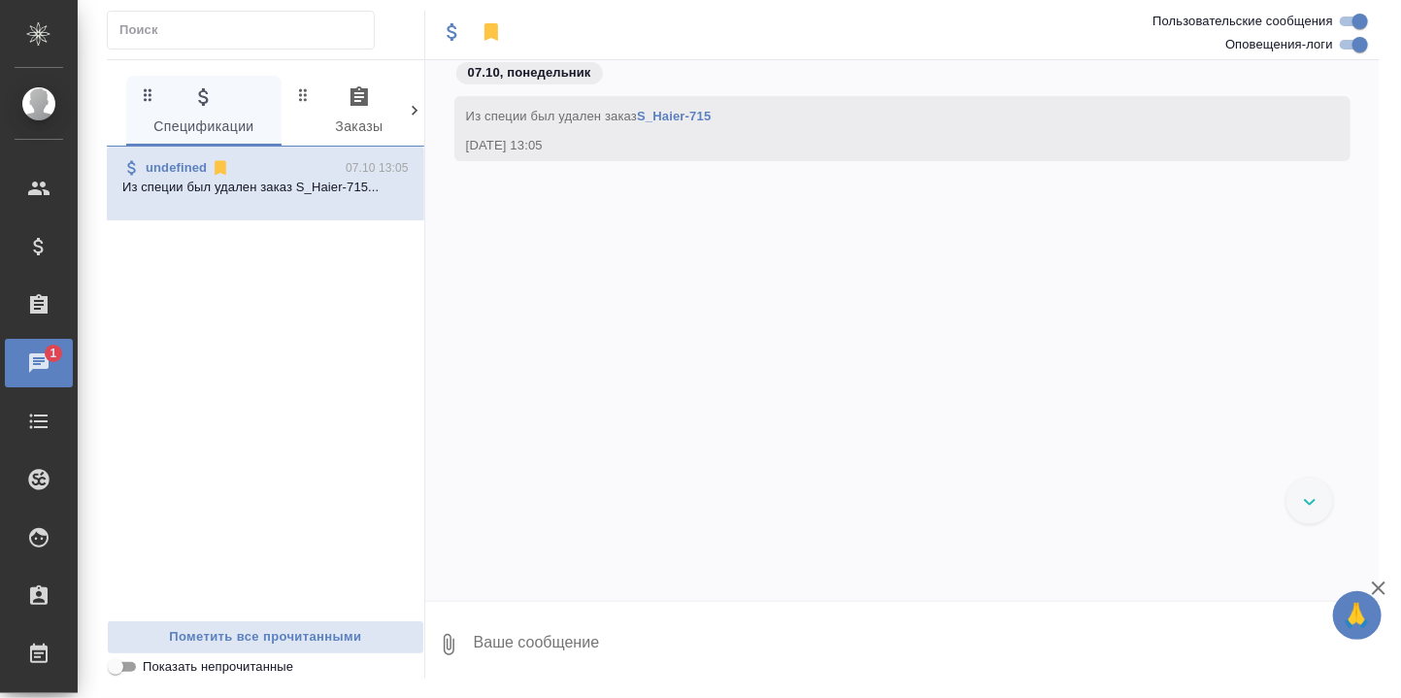
click at [412, 108] on icon at bounding box center [414, 110] width 19 height 19
click at [413, 106] on icon at bounding box center [415, 111] width 6 height 10
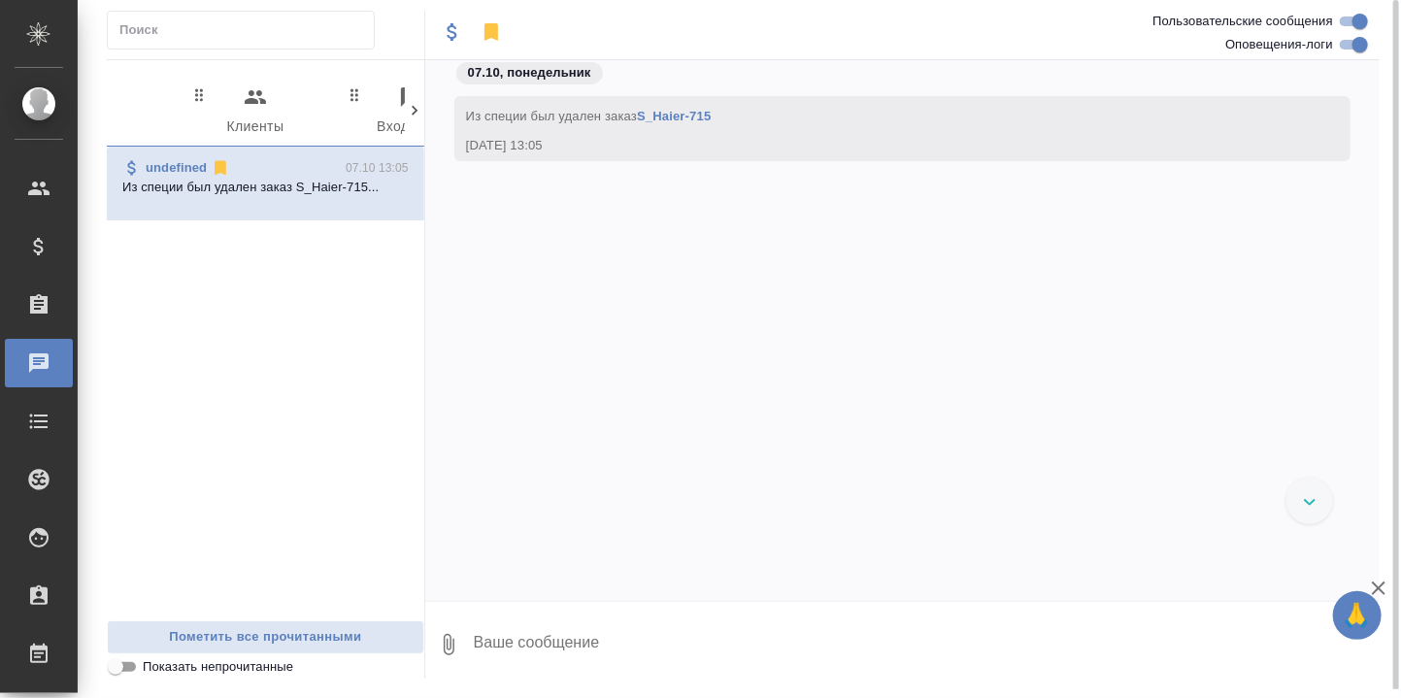
scroll to position [0, 278]
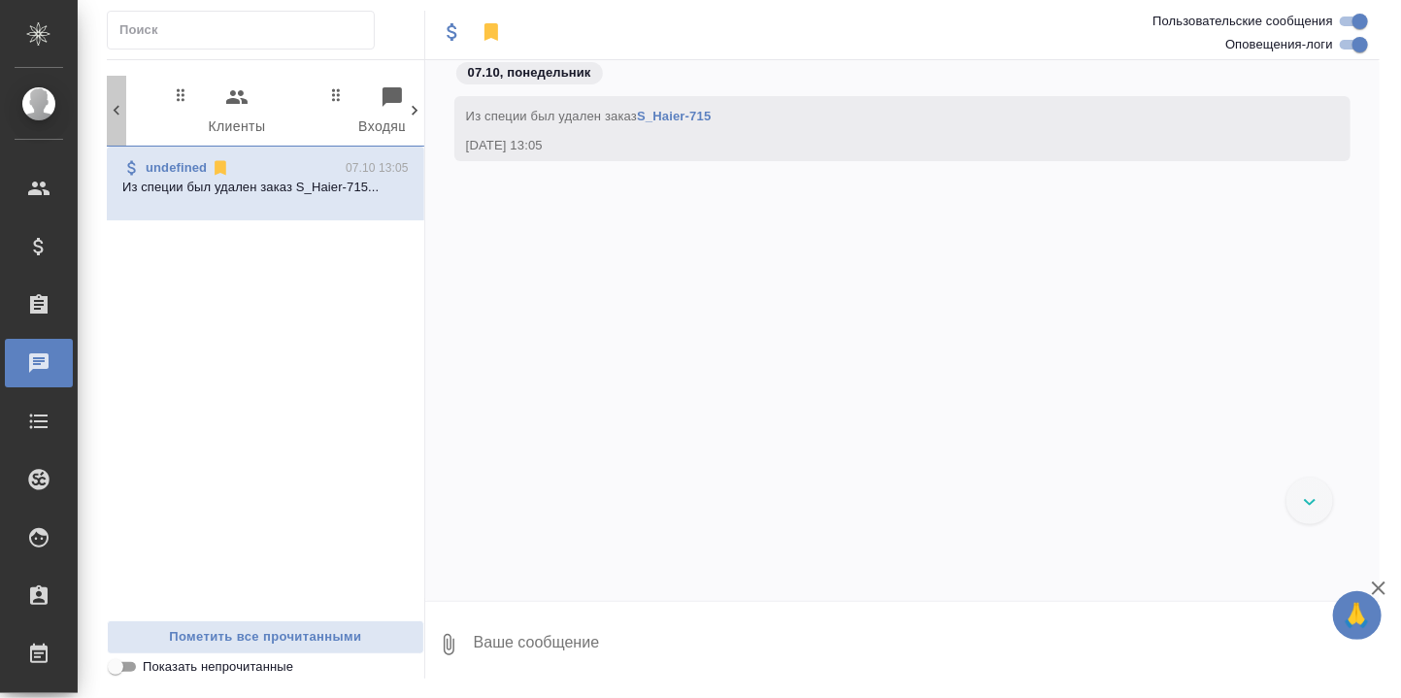
click at [117, 114] on icon at bounding box center [117, 111] width 6 height 10
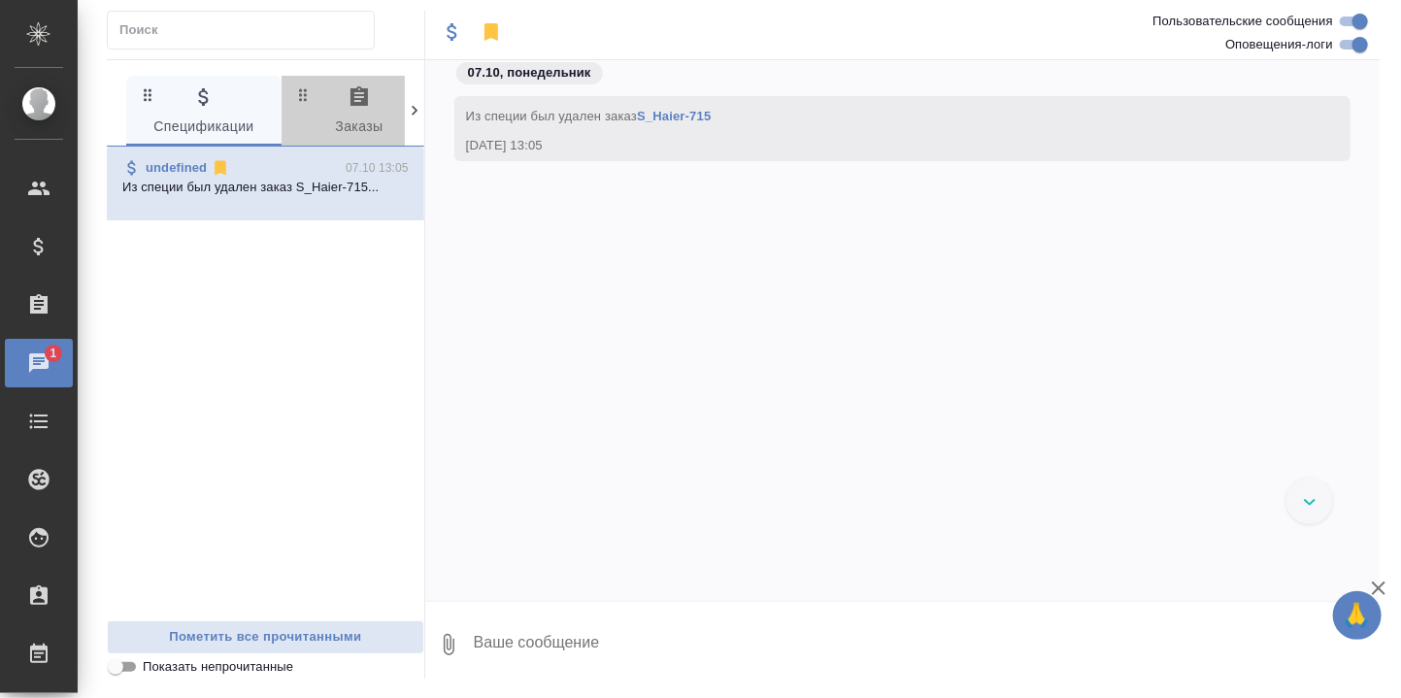
drag, startPoint x: 355, startPoint y: 89, endPoint x: 379, endPoint y: 224, distance: 136.9
click at [356, 89] on icon "button" at bounding box center [358, 95] width 17 height 19
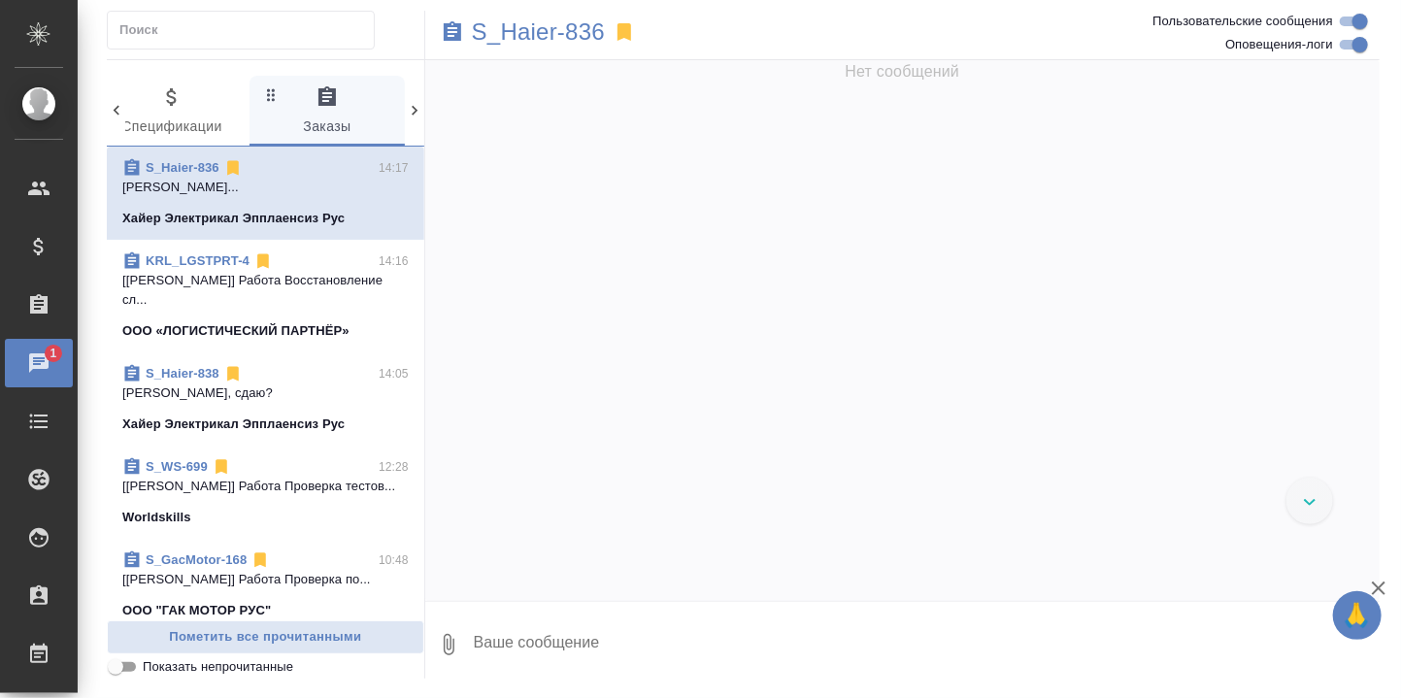
scroll to position [29219, 0]
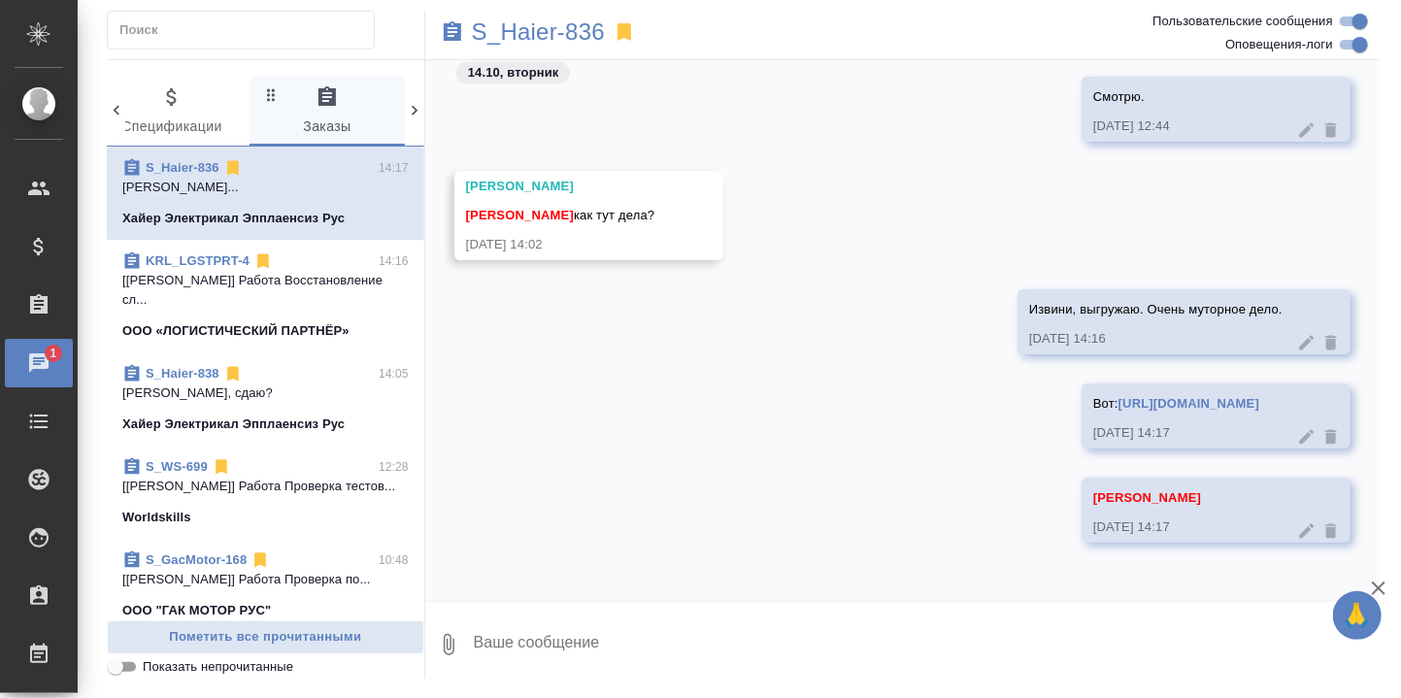
click at [181, 383] on p "[PERSON_NAME], сдаю?" at bounding box center [265, 392] width 286 height 19
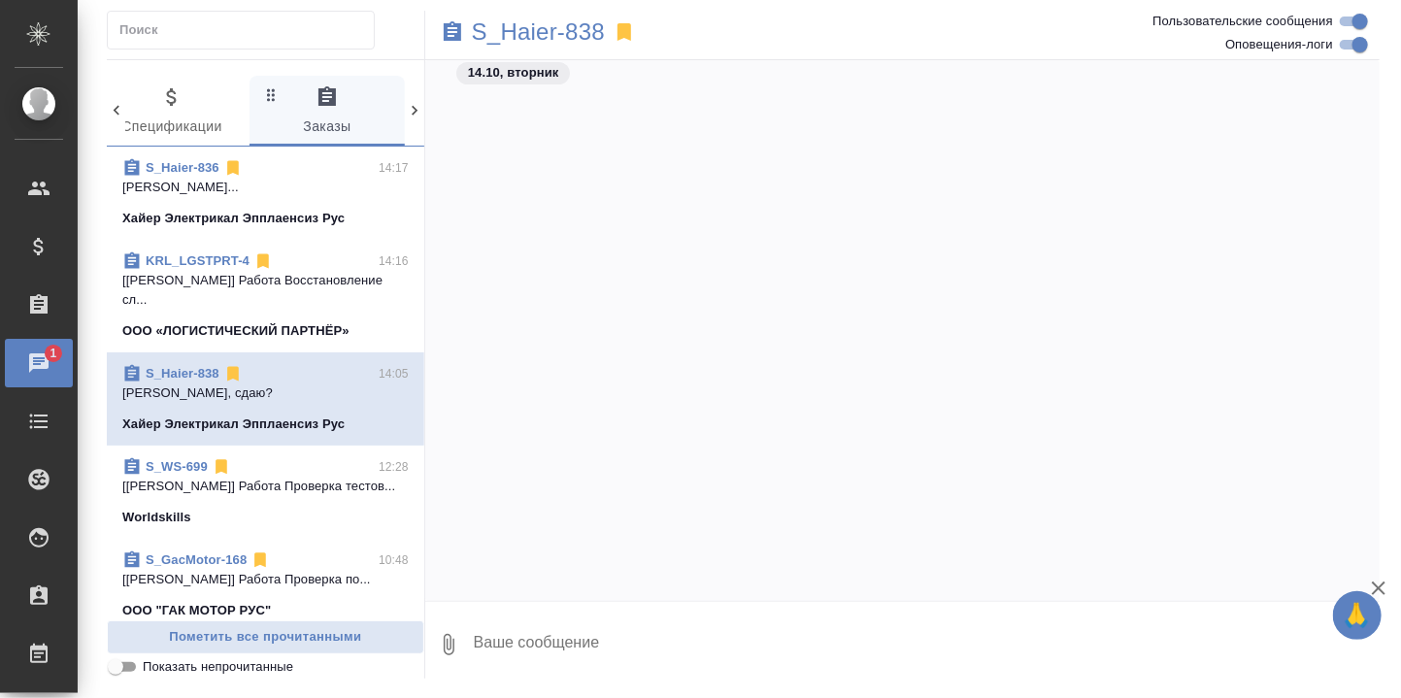
scroll to position [24931, 0]
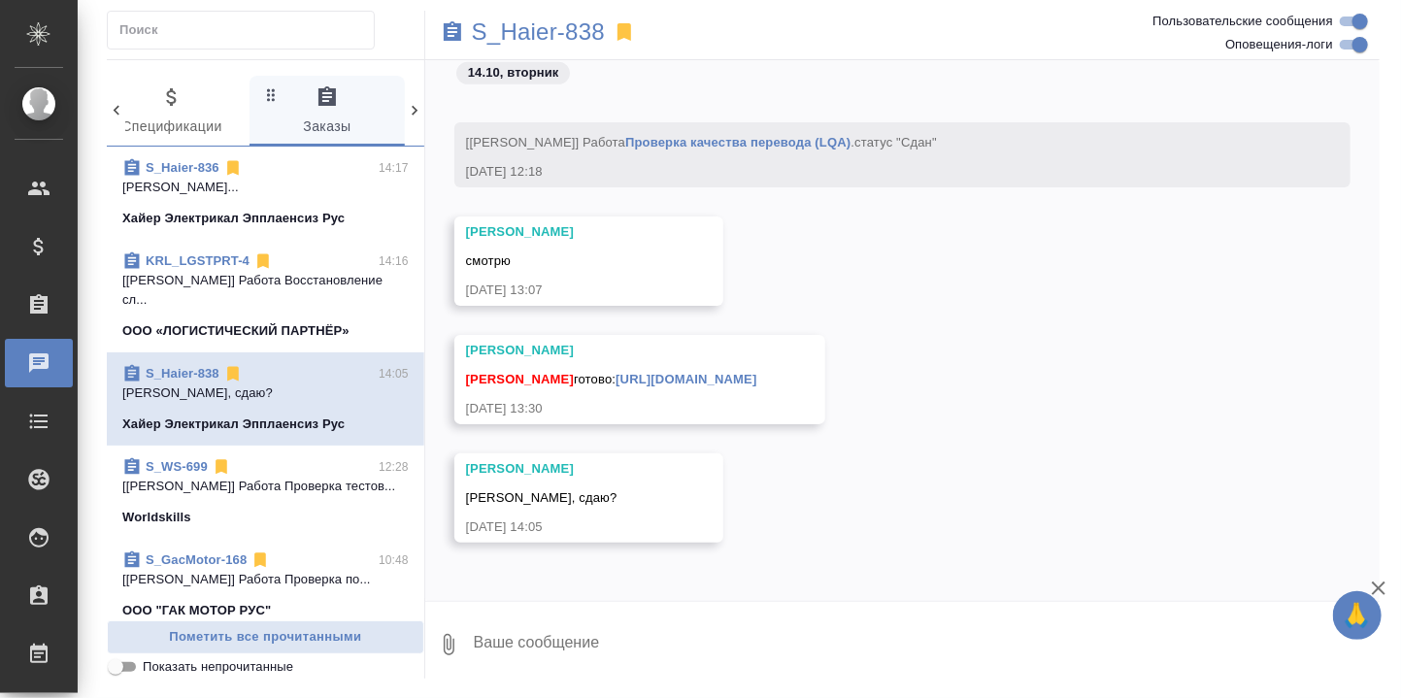
click at [625, 372] on link "https://drive.awatera.com/apps/files/files/10701724?dir=/Shares/%D0%A5%D0%B0%D0…" at bounding box center [685, 379] width 141 height 15
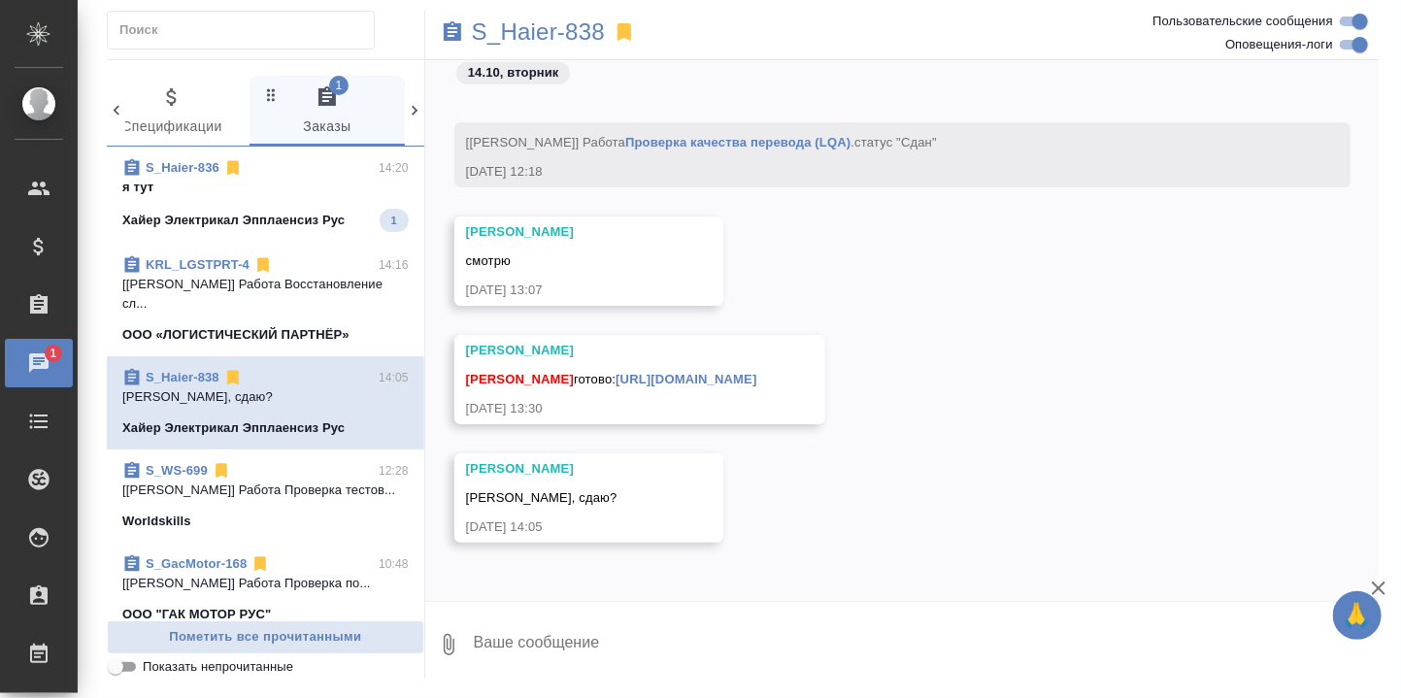
click at [545, 645] on textarea at bounding box center [926, 644] width 908 height 66
paste textarea "https://drive.awatera.com/apps/files/files?dir=/Shares/%D0%A5%D0%B0%D0%B9%D0%B5…"
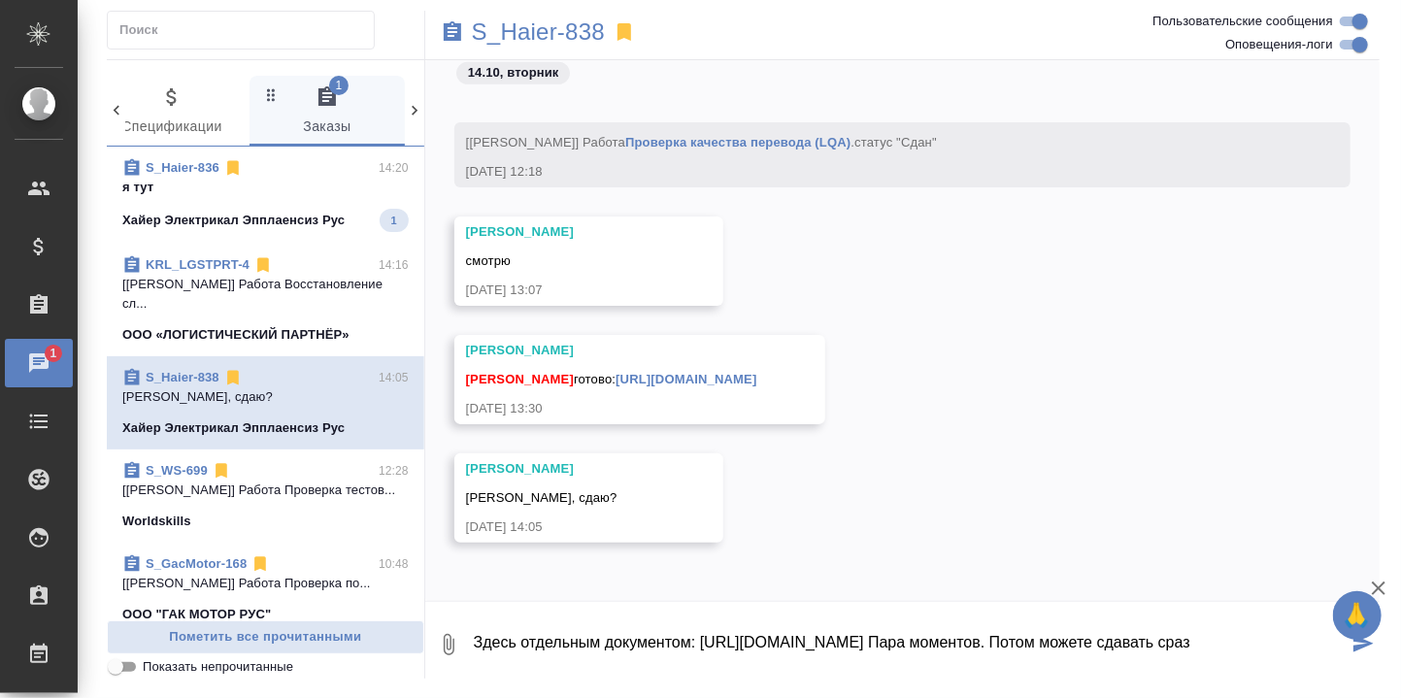
scroll to position [50, 0]
type textarea "Здесь отдельным документом: https://drive.awatera.com/apps/files/files?dir=/Sha…"
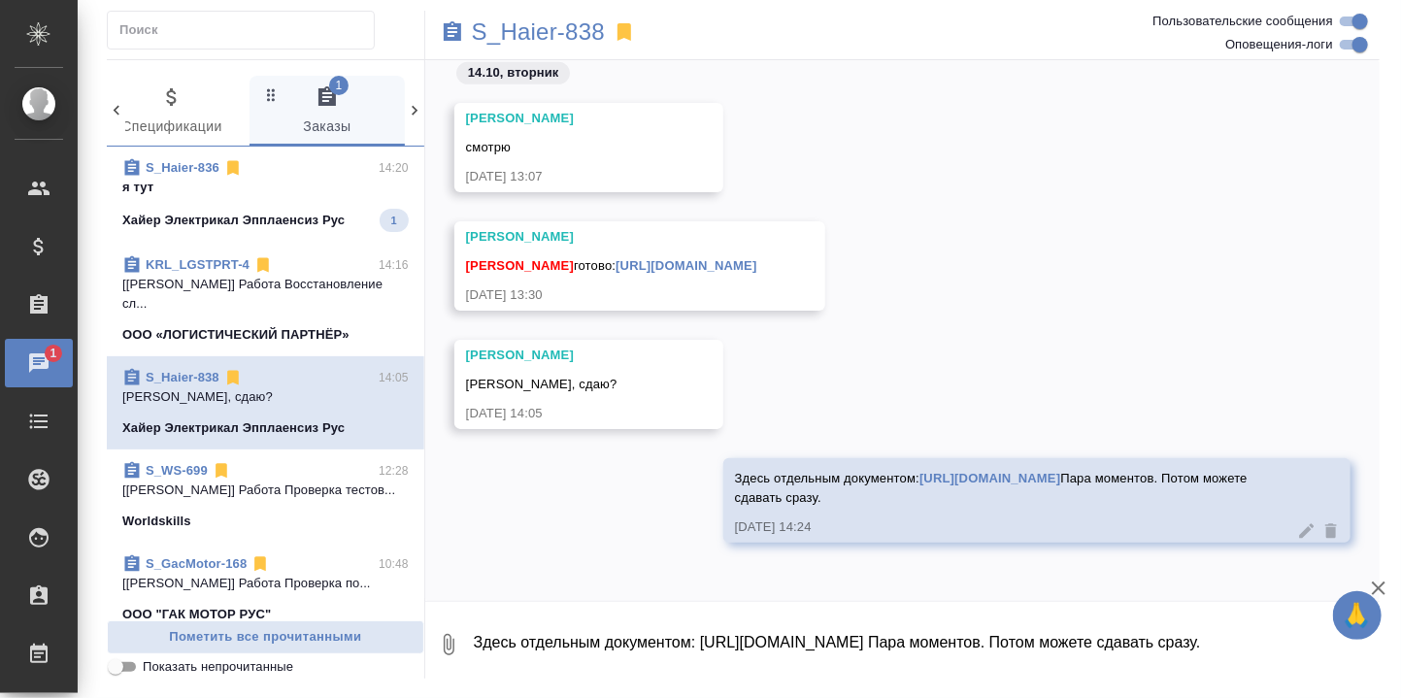
scroll to position [25123, 0]
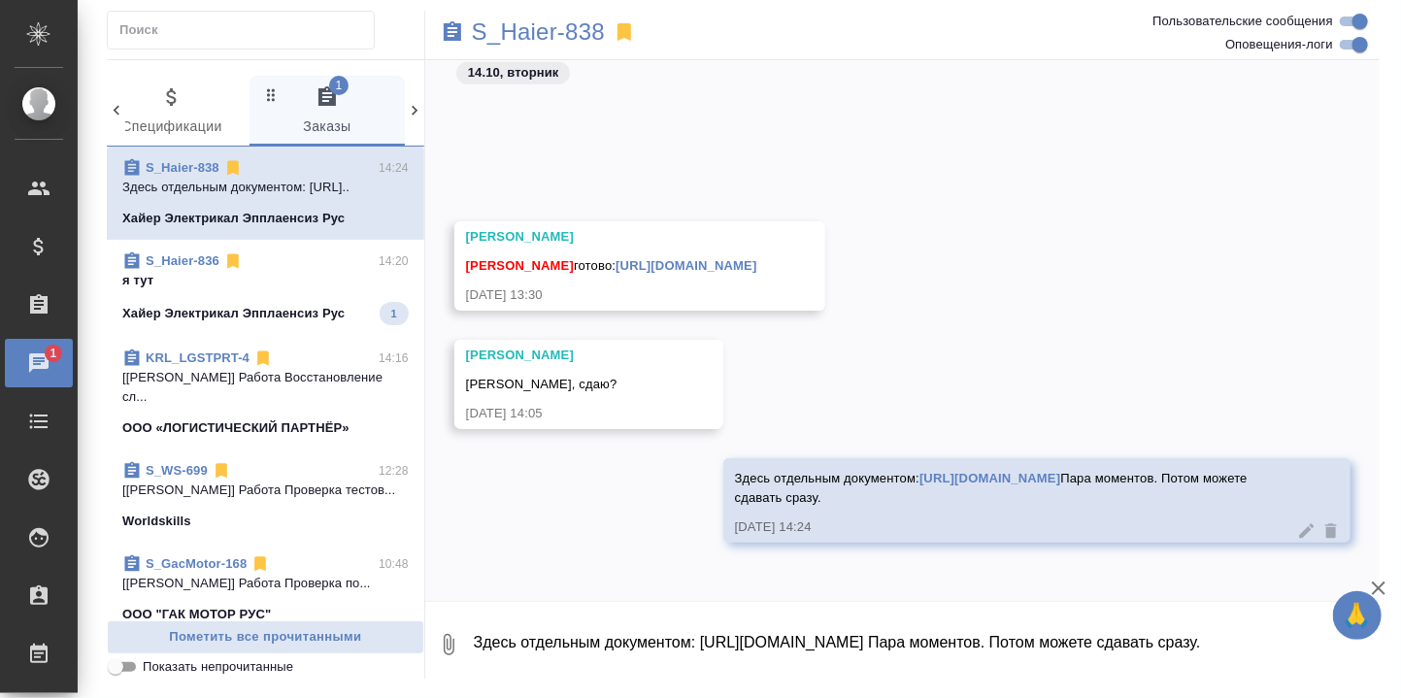
drag, startPoint x: 271, startPoint y: 310, endPoint x: 294, endPoint y: 301, distance: 24.9
click at [272, 310] on p "Хайер Электрикал Эпплаенсиз Рус" at bounding box center [233, 313] width 222 height 19
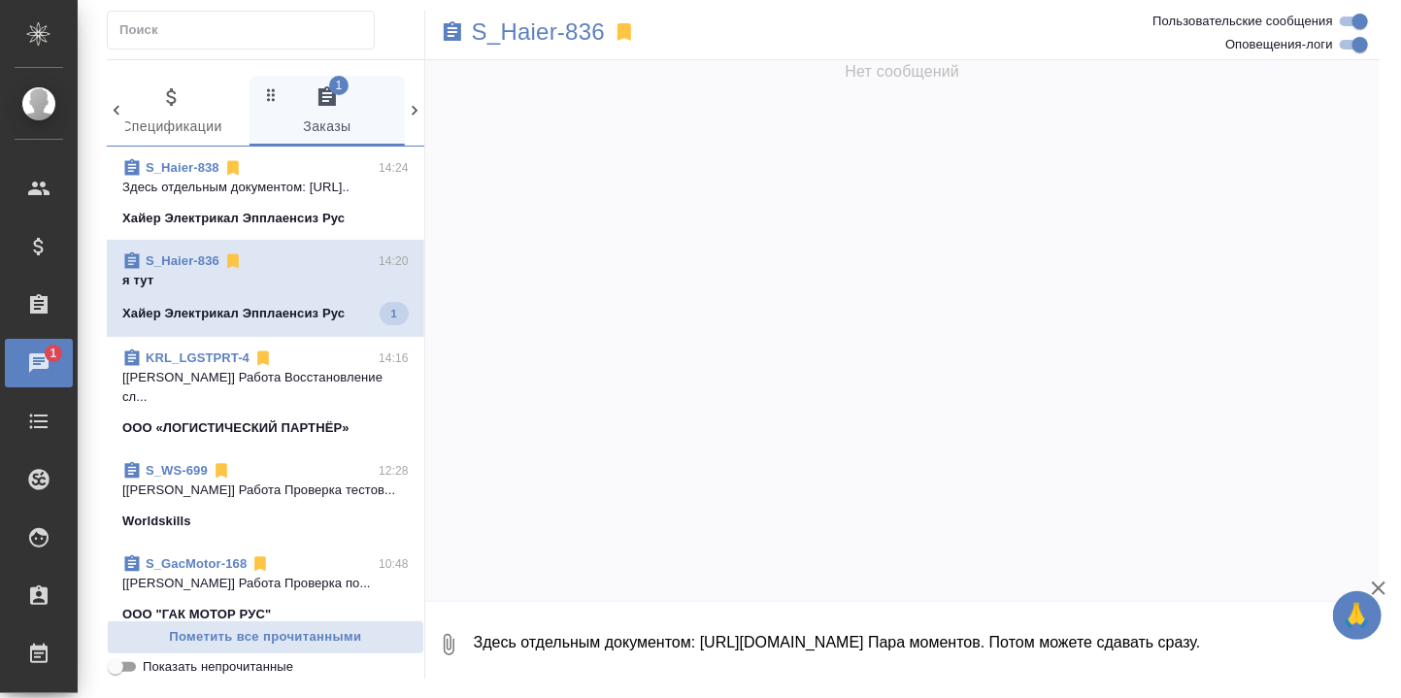
scroll to position [29313, 0]
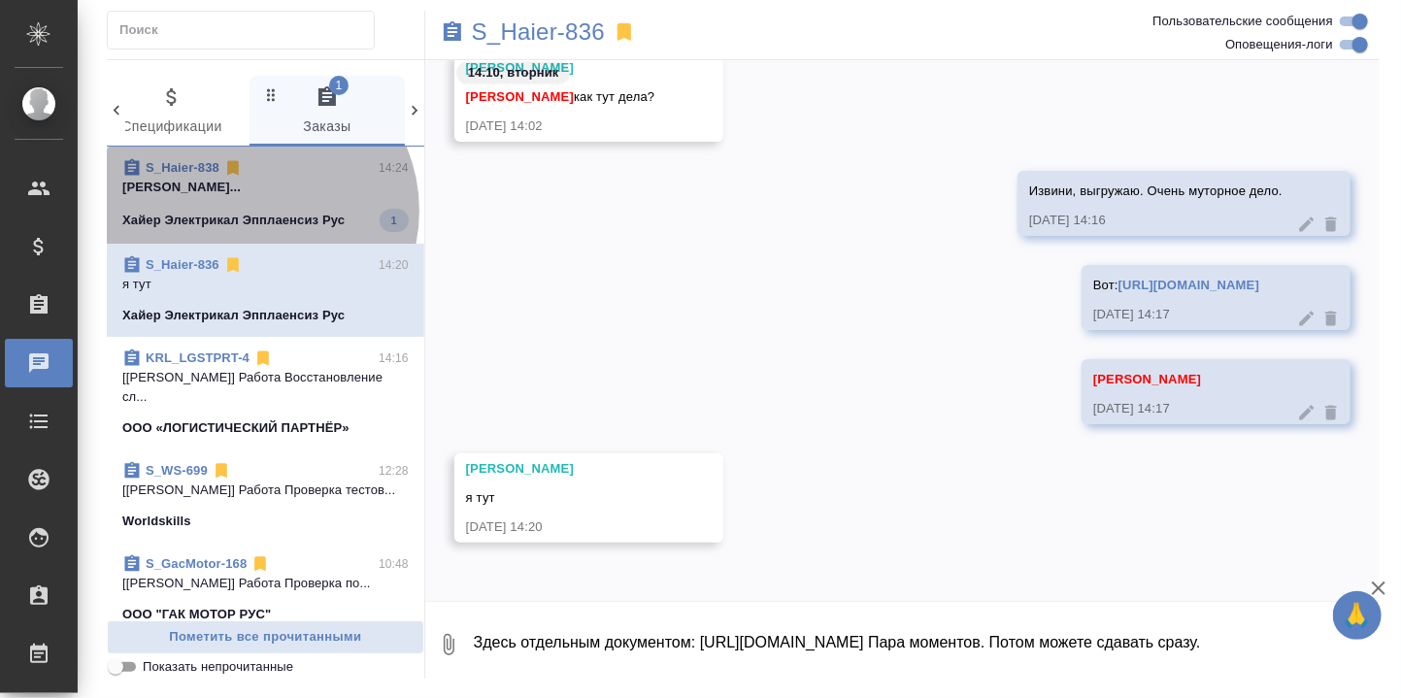
drag, startPoint x: 254, startPoint y: 210, endPoint x: 277, endPoint y: 210, distance: 22.3
click at [255, 211] on p "Хайер Электрикал Эпплаенсиз Рус" at bounding box center [233, 220] width 222 height 19
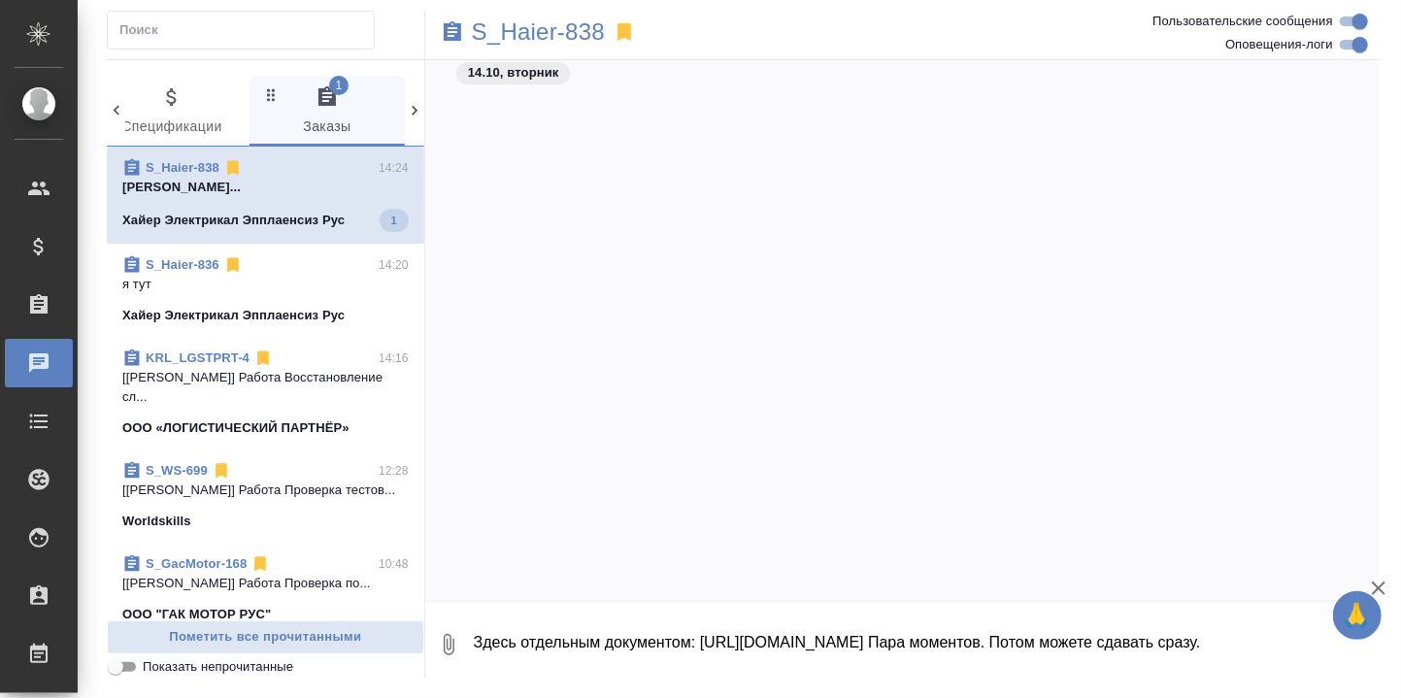
scroll to position [25202, 0]
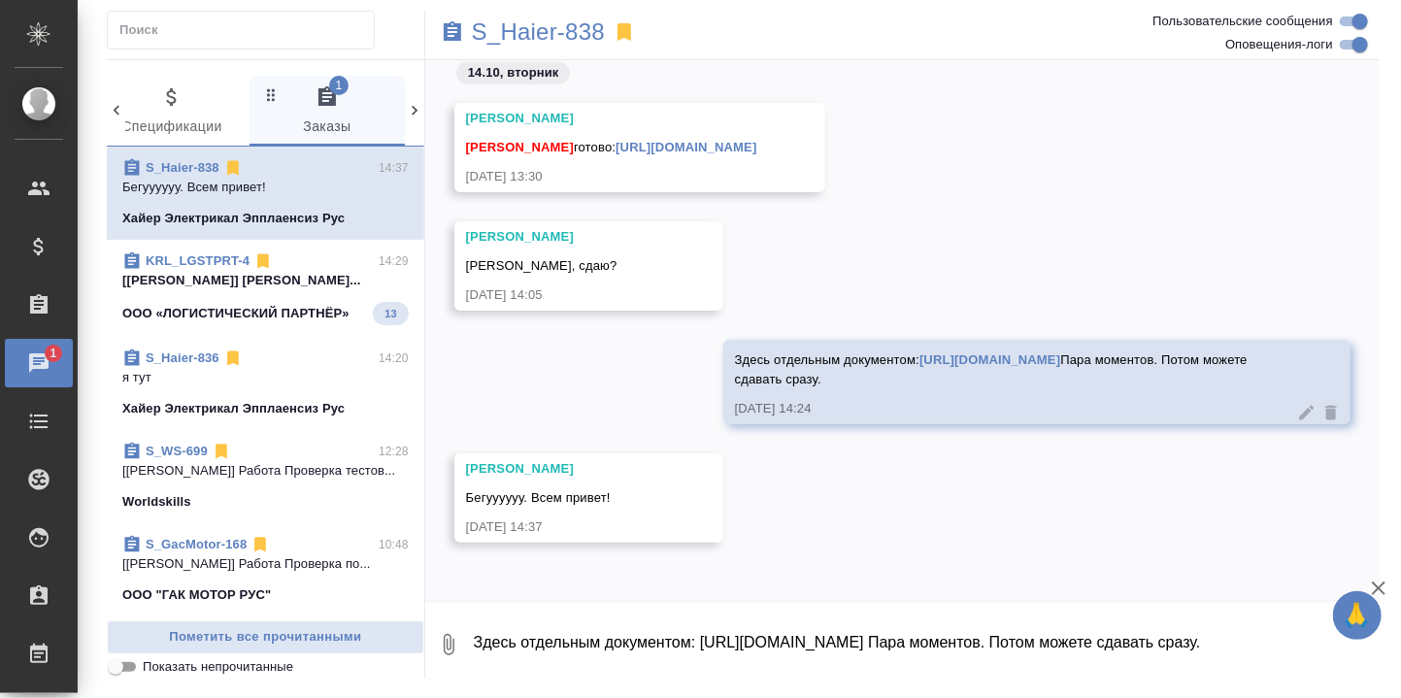
click at [176, 279] on p "[[PERSON_NAME]] [PERSON_NAME]..." at bounding box center [265, 280] width 286 height 19
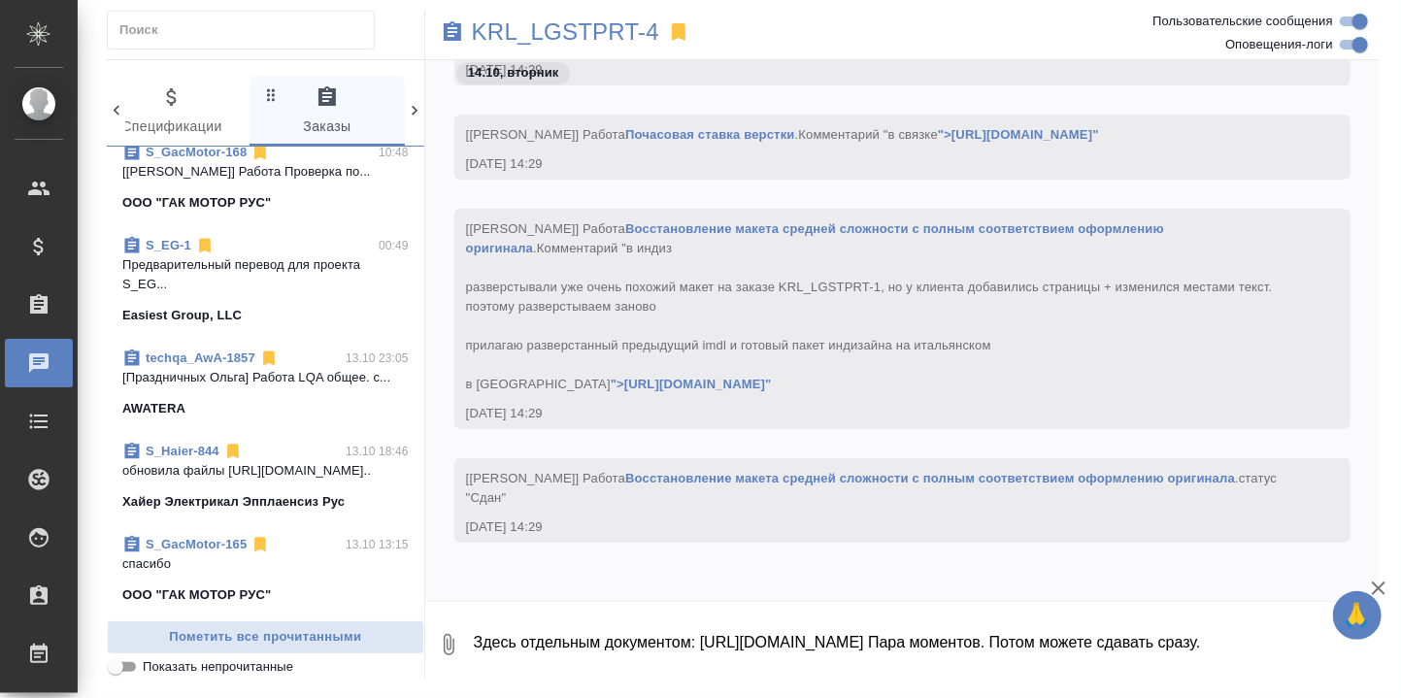
scroll to position [0, 0]
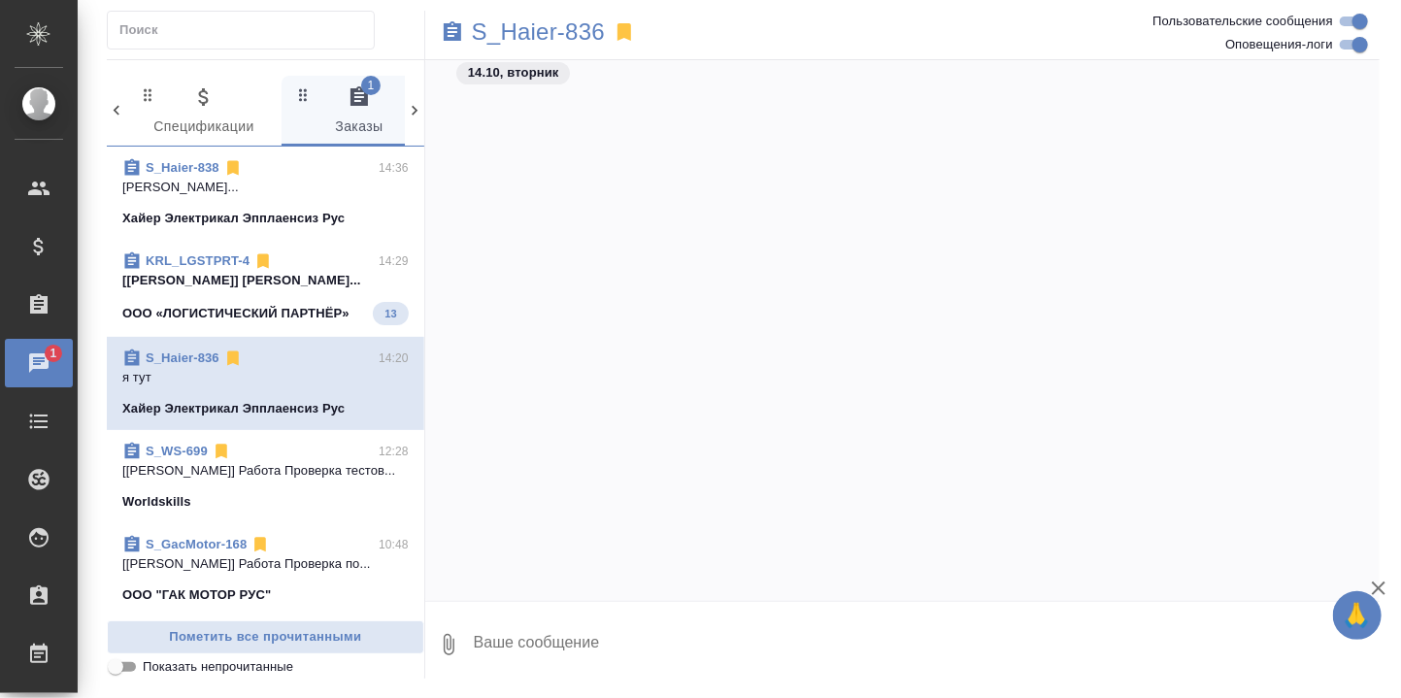
scroll to position [29393, 0]
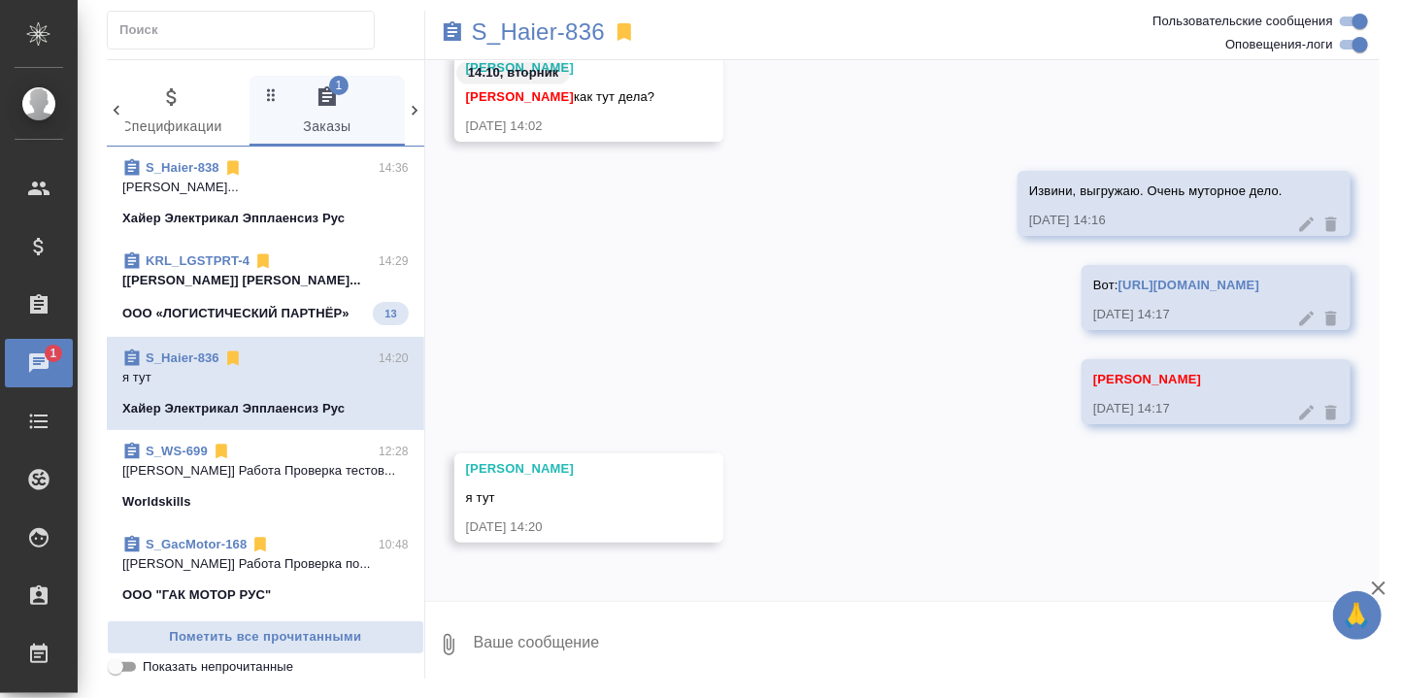
click at [617, 633] on textarea at bounding box center [926, 644] width 908 height 66
click at [1118, 278] on link "https://drive.awatera.com/apps/files/files/10675373?dir=/Shares/%D0%A5%D0%B0%D0…" at bounding box center [1188, 285] width 141 height 15
